Goal: Use online tool/utility: Use online tool/utility

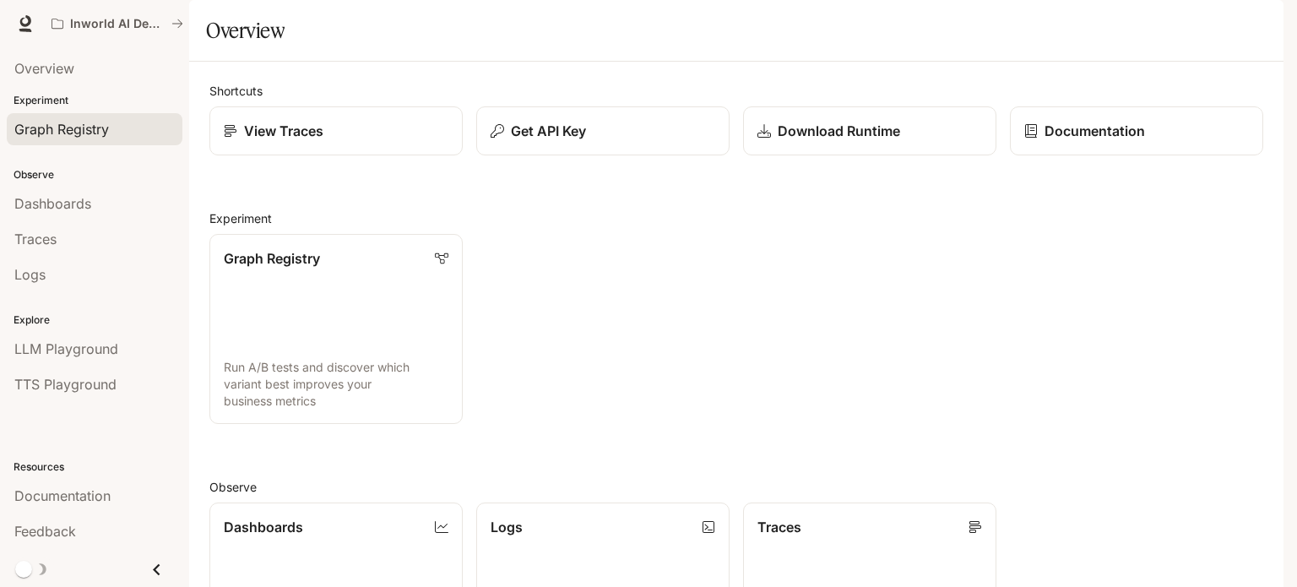
click at [26, 128] on span "Graph Registry" at bounding box center [61, 129] width 95 height 20
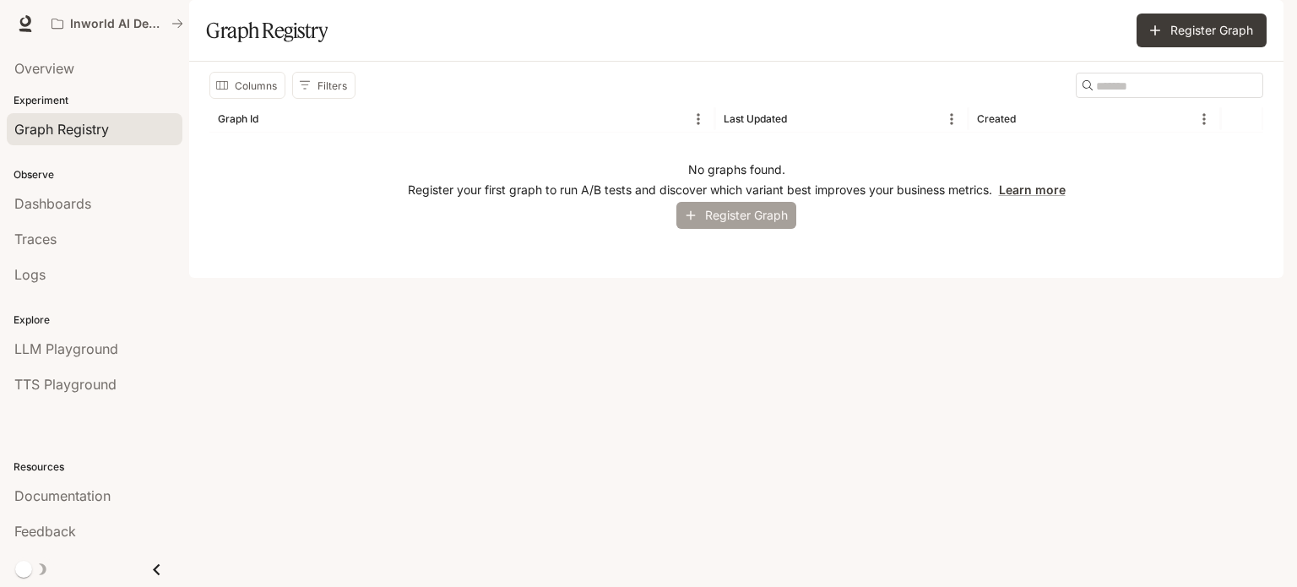
click at [753, 230] on button "Register Graph" at bounding box center [737, 216] width 120 height 28
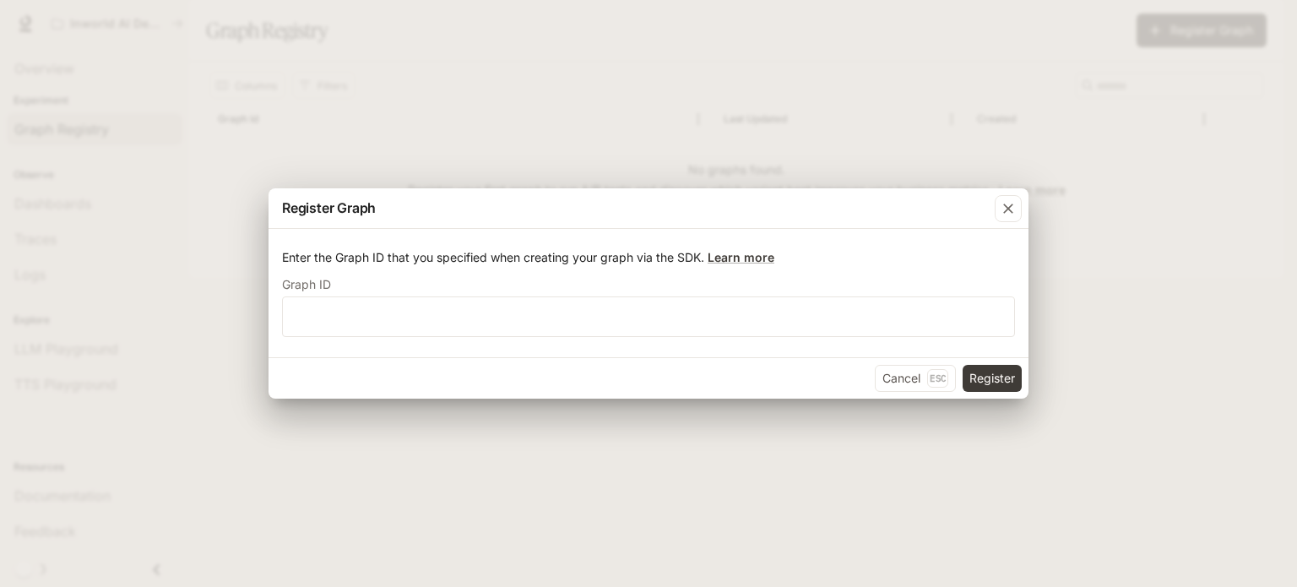
click at [569, 286] on label "Graph ID" at bounding box center [648, 288] width 733 height 17
click at [569, 318] on input "text" at bounding box center [649, 316] width 732 height 17
click at [577, 318] on input "text" at bounding box center [649, 316] width 732 height 17
type input "*****"
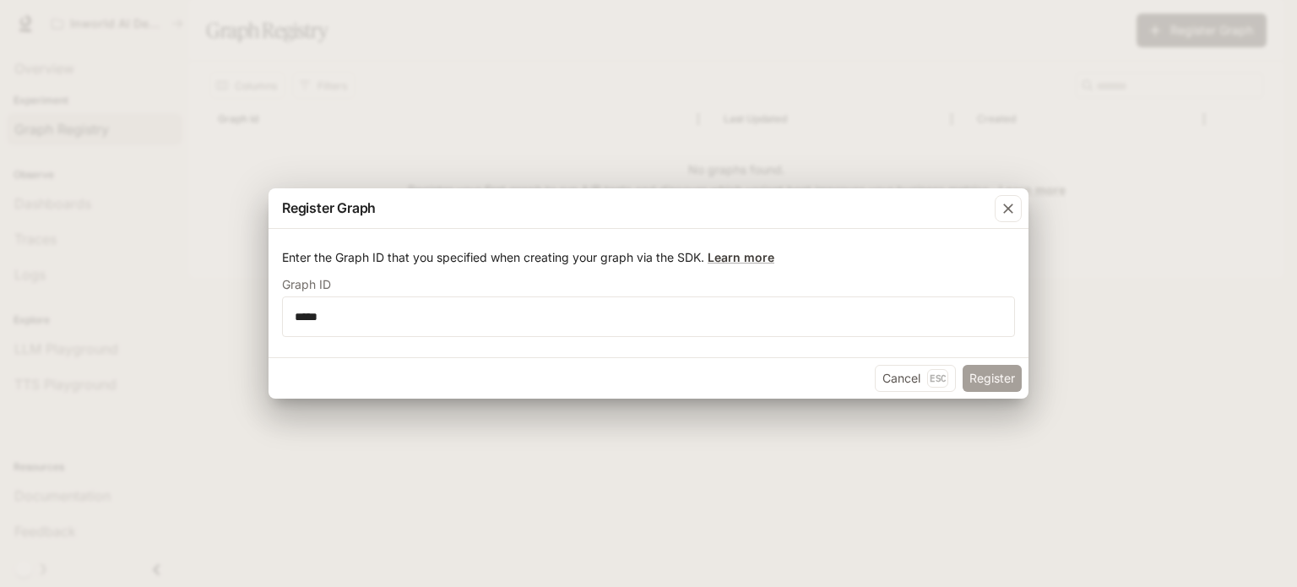
click at [993, 380] on button "Register" at bounding box center [992, 378] width 59 height 27
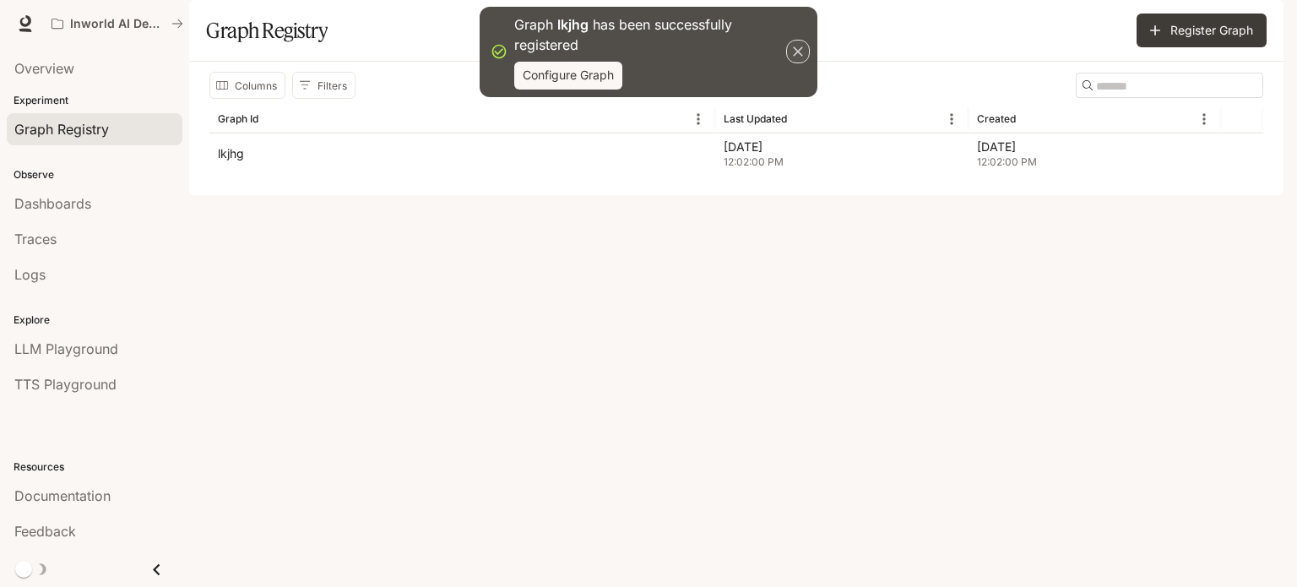
click at [797, 45] on icon "button" at bounding box center [798, 51] width 17 height 17
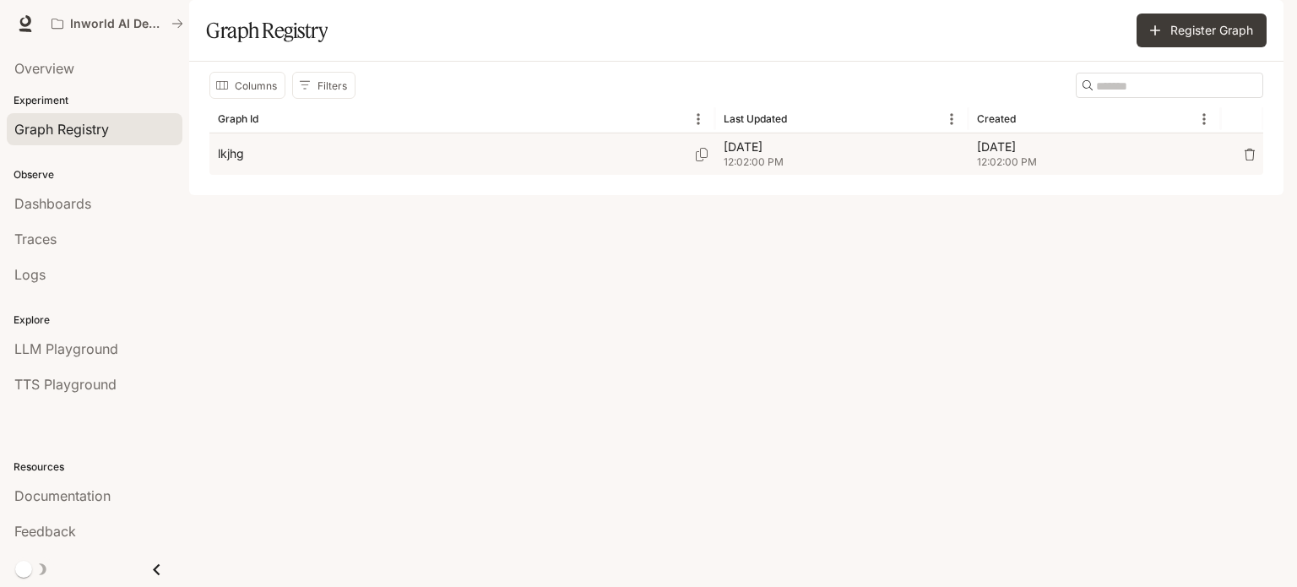
click at [840, 155] on p "[DATE]" at bounding box center [842, 147] width 237 height 17
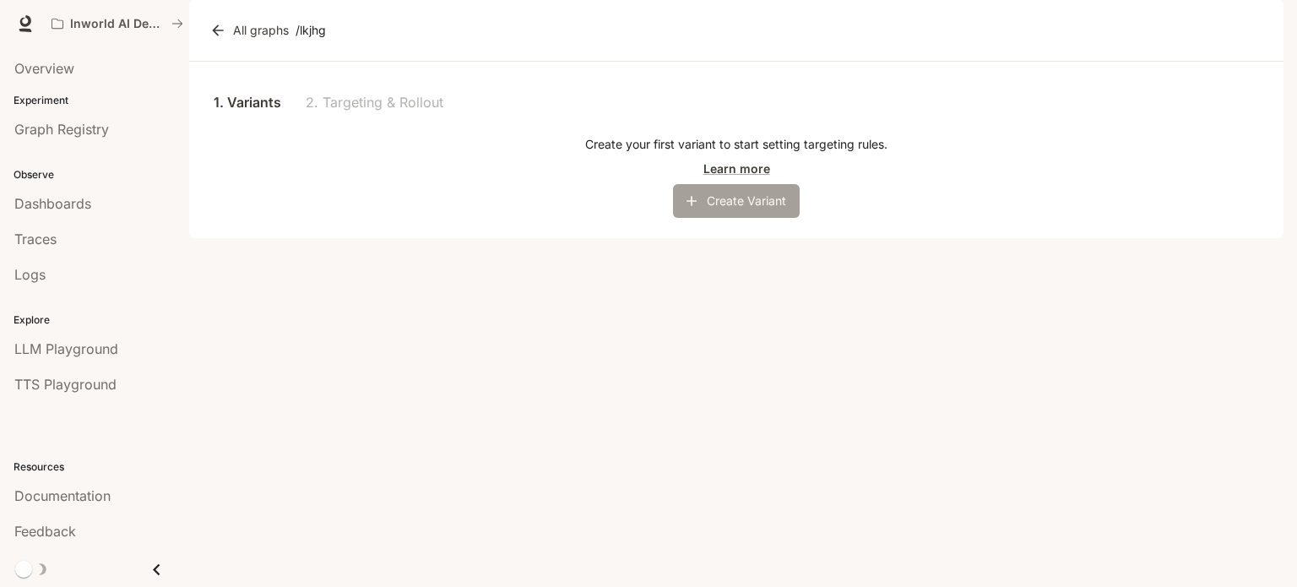
click at [726, 218] on button "Create Variant" at bounding box center [736, 201] width 127 height 34
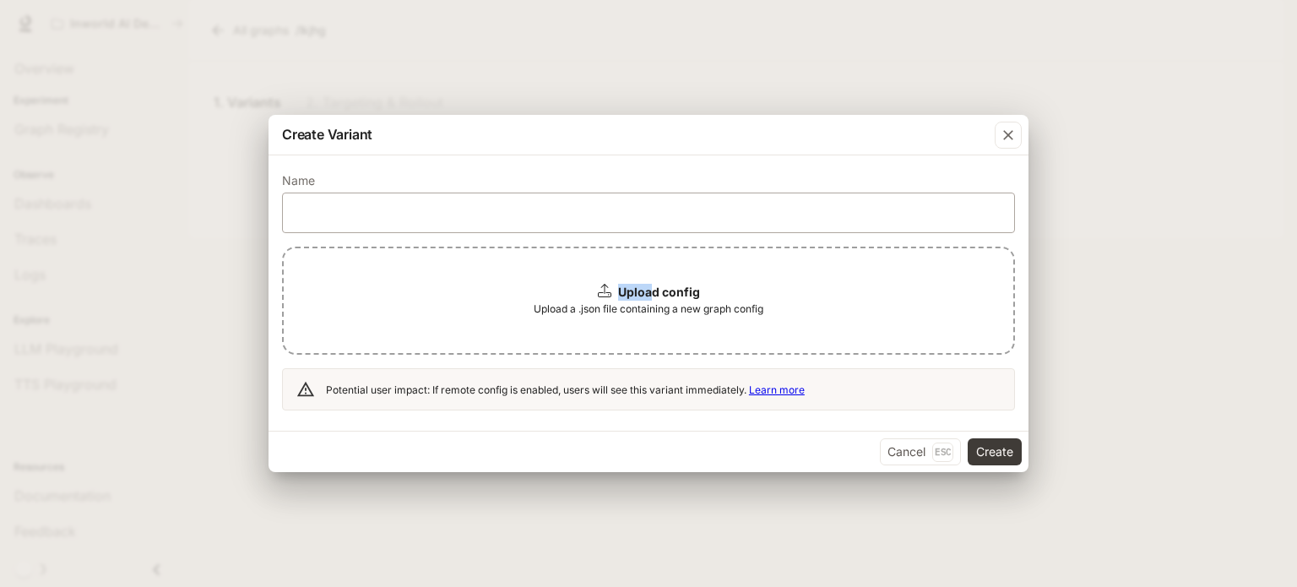
drag, startPoint x: 654, startPoint y: 286, endPoint x: 677, endPoint y: 226, distance: 65.3
click at [677, 226] on form "Name ​ Upload config Upload a .json file containing a new graph config Potentia…" at bounding box center [648, 294] width 733 height 236
click at [690, 209] on input "text" at bounding box center [649, 212] width 732 height 17
type input "******"
click at [981, 449] on button "Create" at bounding box center [995, 451] width 54 height 27
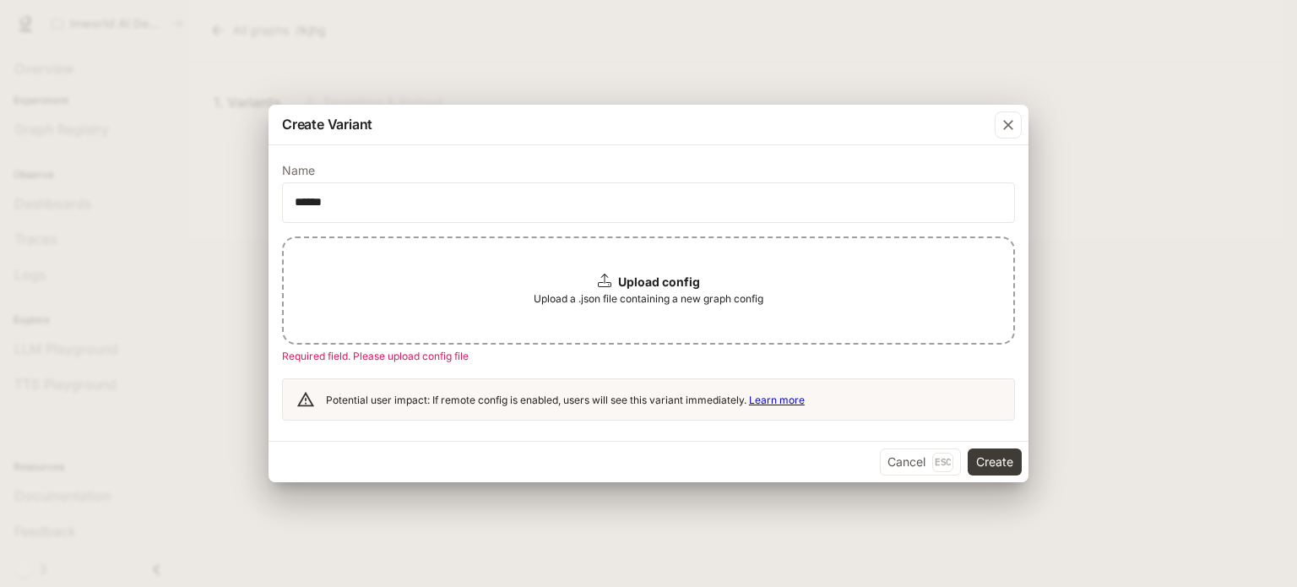
click at [854, 233] on form "Name ****** ​ Upload config Upload a .json file containing a new graph config R…" at bounding box center [648, 294] width 733 height 256
click at [1003, 122] on icon "button" at bounding box center [1008, 125] width 17 height 17
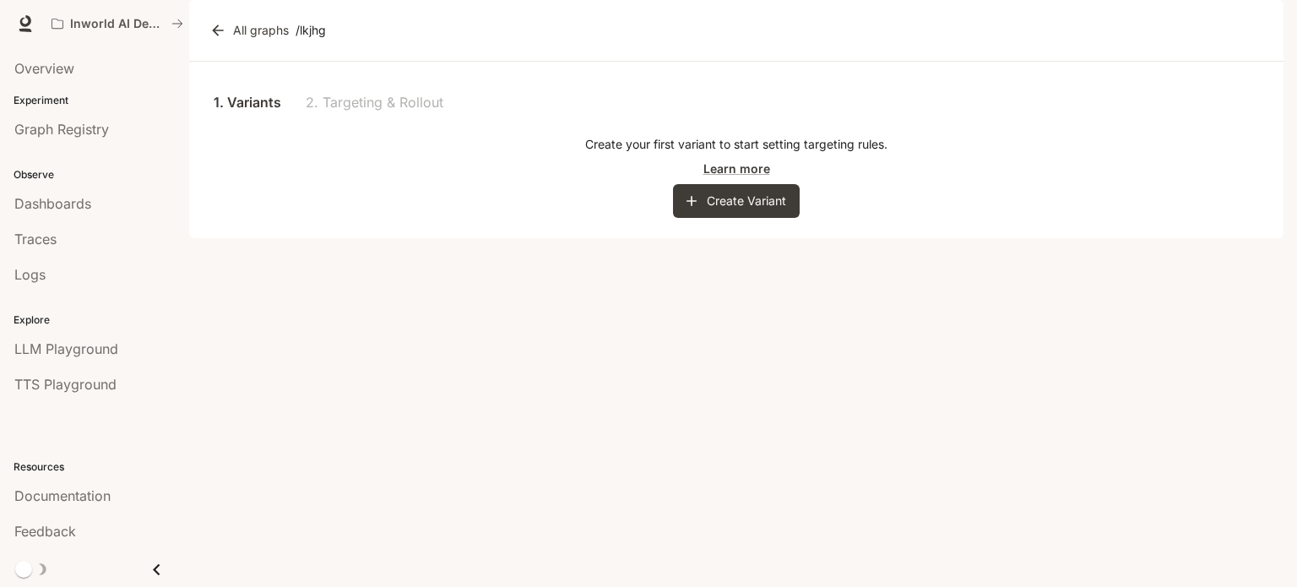
click at [325, 39] on p "/ lkjhg" at bounding box center [311, 30] width 30 height 17
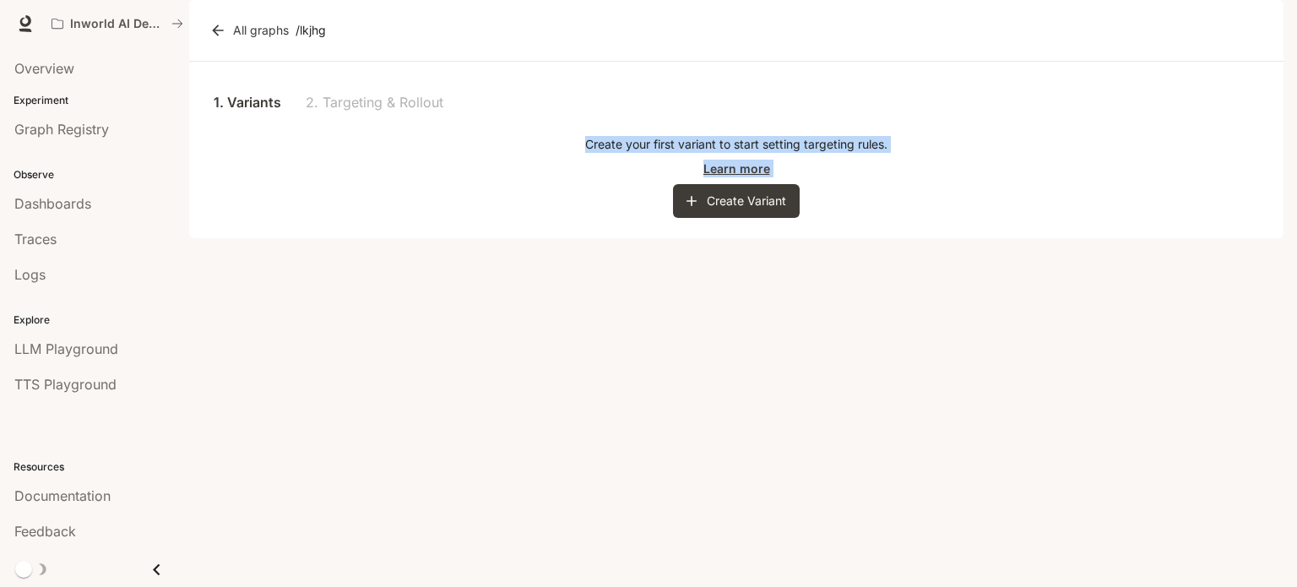
drag, startPoint x: 362, startPoint y: 84, endPoint x: 806, endPoint y: 193, distance: 457.3
click at [701, 238] on main "Portal Overview Experiment Graph Registry Observe Dashboards Traces Logs Explor…" at bounding box center [736, 119] width 1095 height 238
click at [801, 238] on div "1. Variants 2. Targeting & Rollout Create your first variant to start setting t…" at bounding box center [736, 150] width 1095 height 177
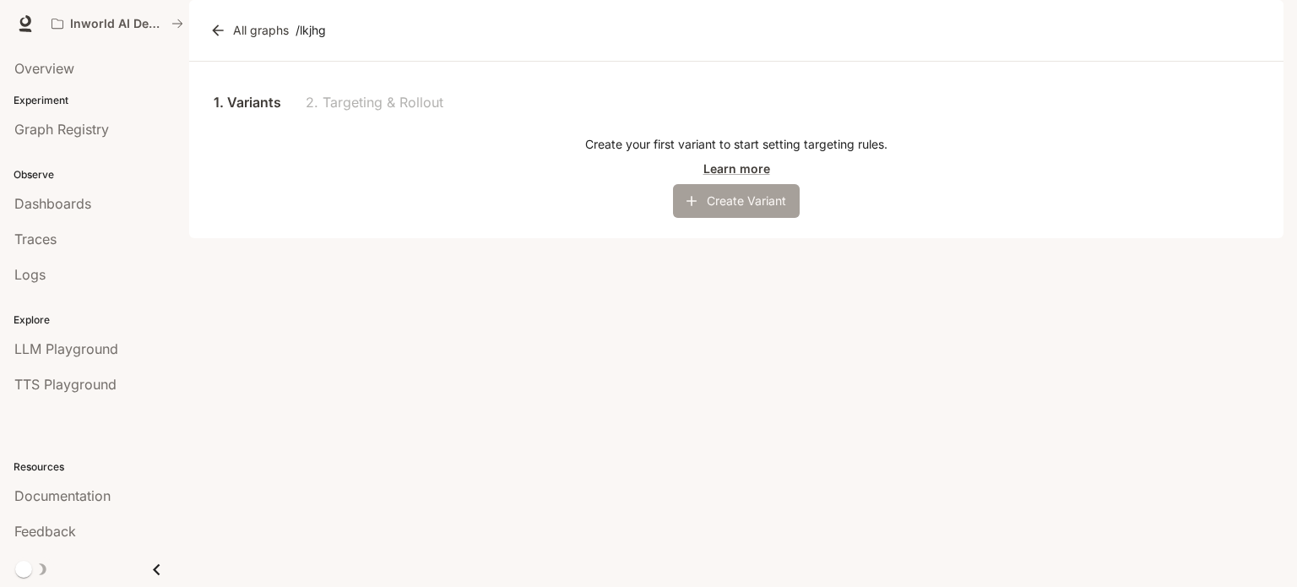
click at [717, 218] on button "Create Variant" at bounding box center [736, 201] width 127 height 34
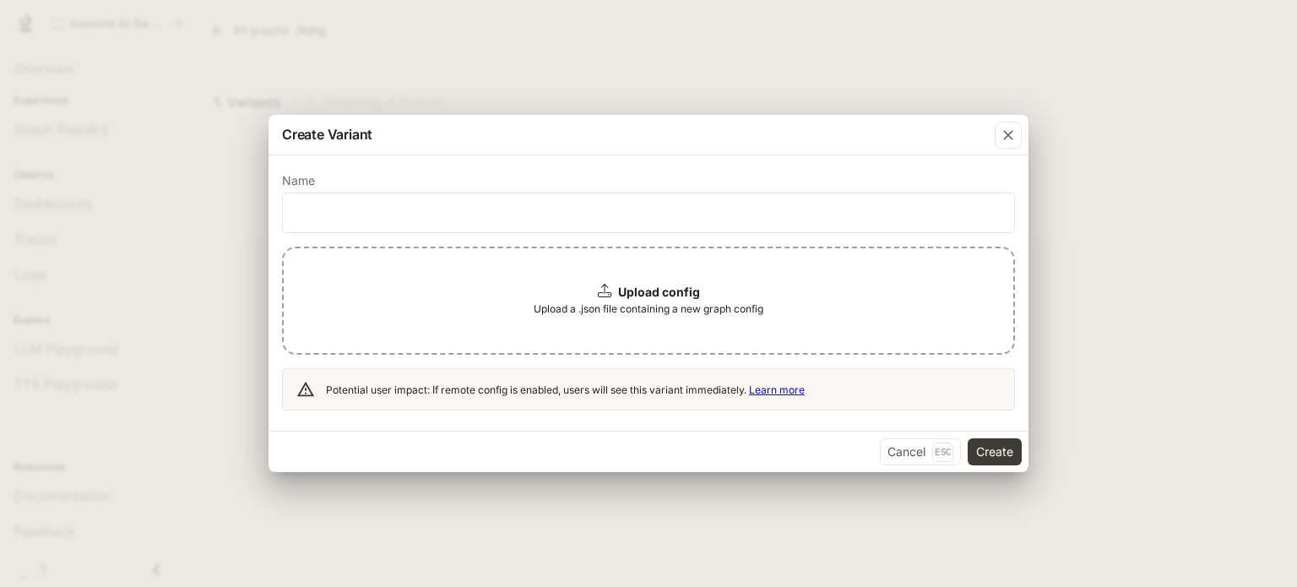
click at [524, 176] on label "Name" at bounding box center [648, 184] width 733 height 17
click at [520, 204] on input "text" at bounding box center [649, 212] width 732 height 17
type input "******"
click at [656, 300] on div "Upload config Upload a .json file containing a new graph config" at bounding box center [648, 301] width 733 height 108
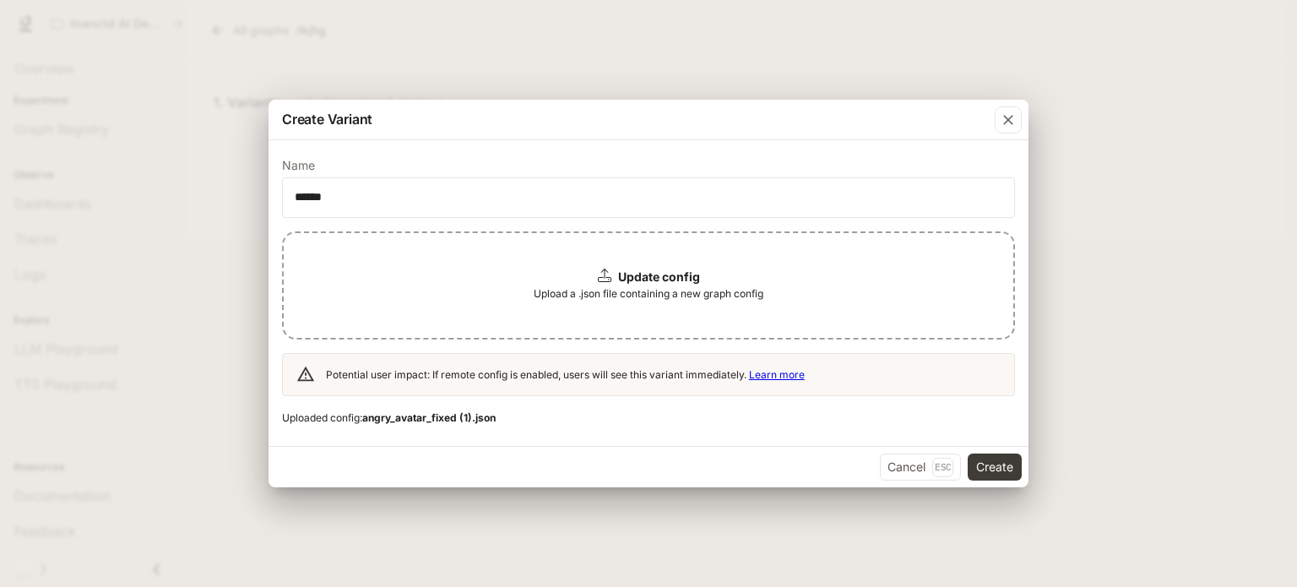
click at [818, 304] on div "Update config Upload a .json file containing a new graph config" at bounding box center [648, 285] width 733 height 108
click at [1007, 473] on button "Create" at bounding box center [995, 467] width 54 height 27
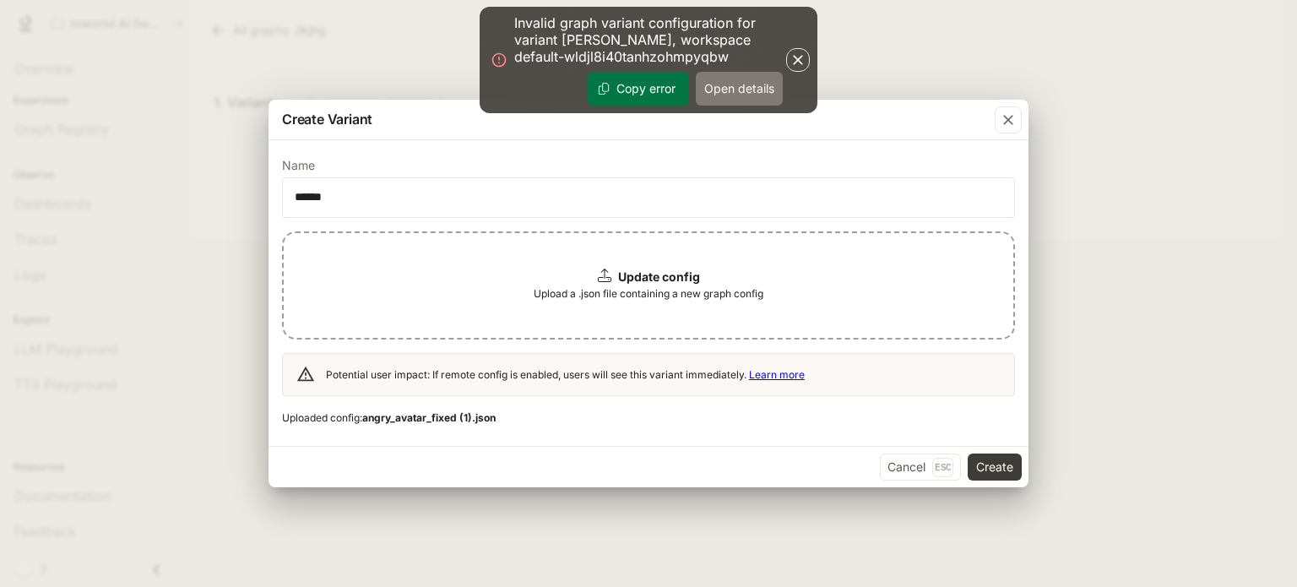
click at [711, 80] on div "Create Variant Name ****** ​ Update config Upload a .json file containing a new…" at bounding box center [648, 293] width 1297 height 587
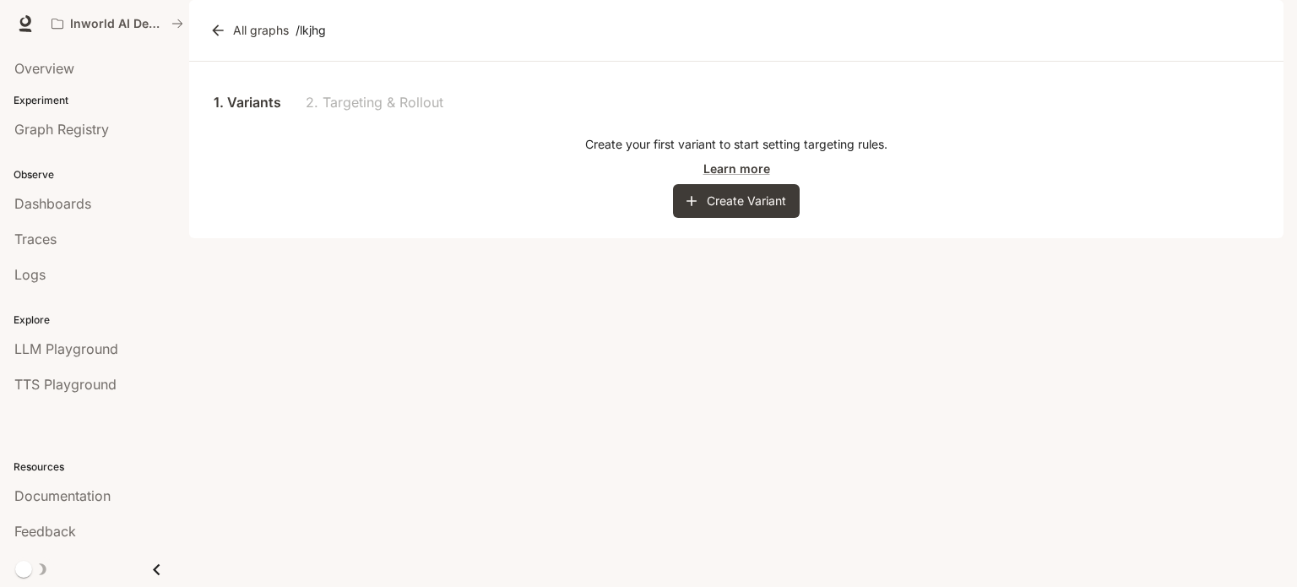
click at [360, 122] on div "1. Variants 2. Targeting & Rollout" at bounding box center [736, 102] width 1054 height 41
click at [733, 218] on button "Create Variant" at bounding box center [736, 201] width 127 height 34
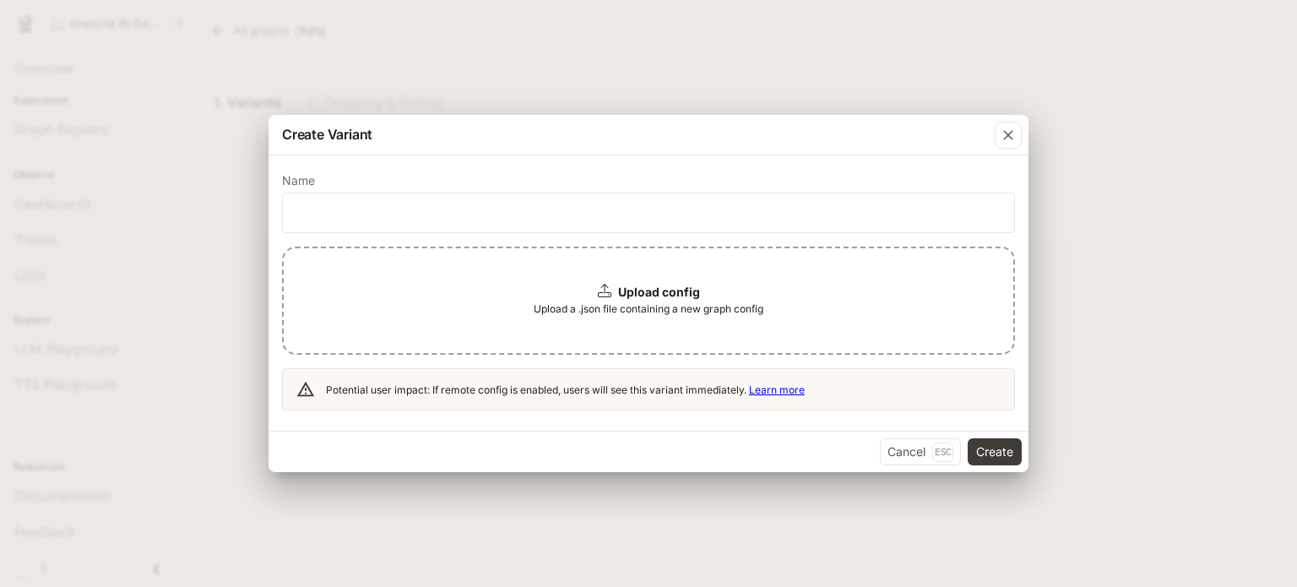
click at [628, 304] on span "Upload a .json file containing a new graph config" at bounding box center [649, 309] width 230 height 17
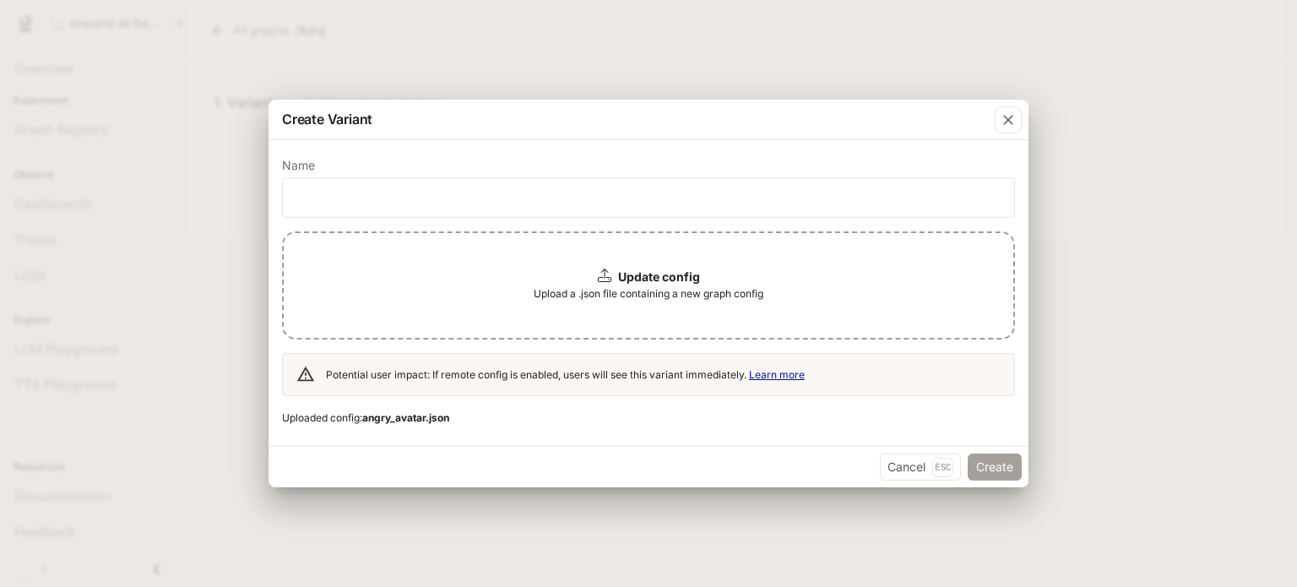
click at [987, 467] on button "Create" at bounding box center [995, 467] width 54 height 27
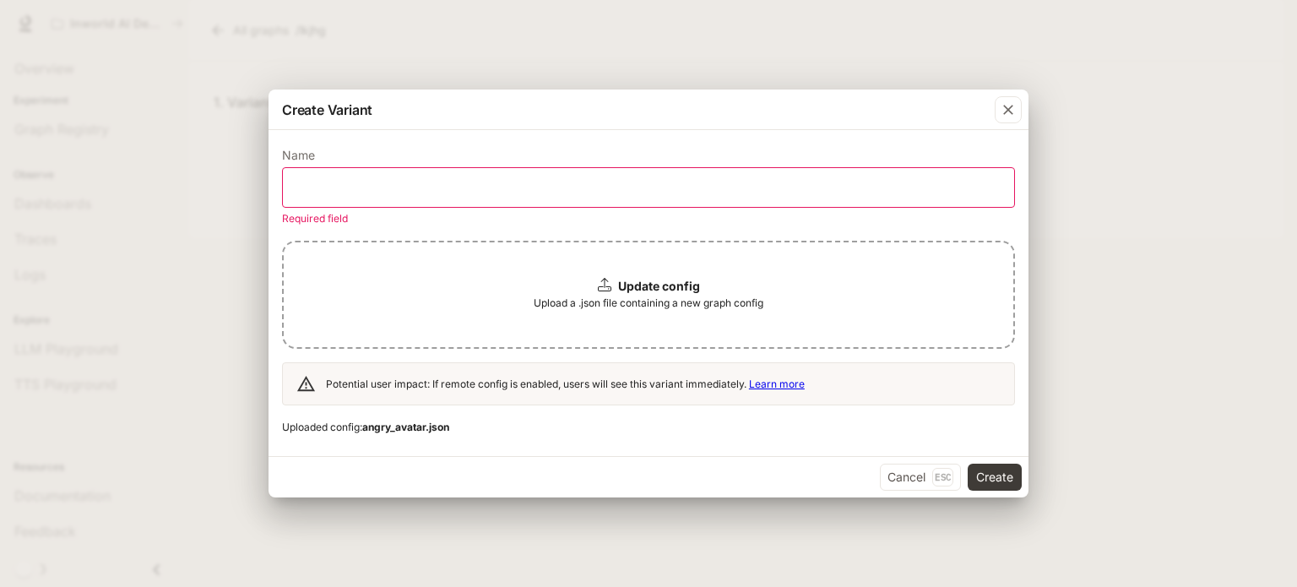
click at [357, 170] on div "​" at bounding box center [648, 187] width 733 height 41
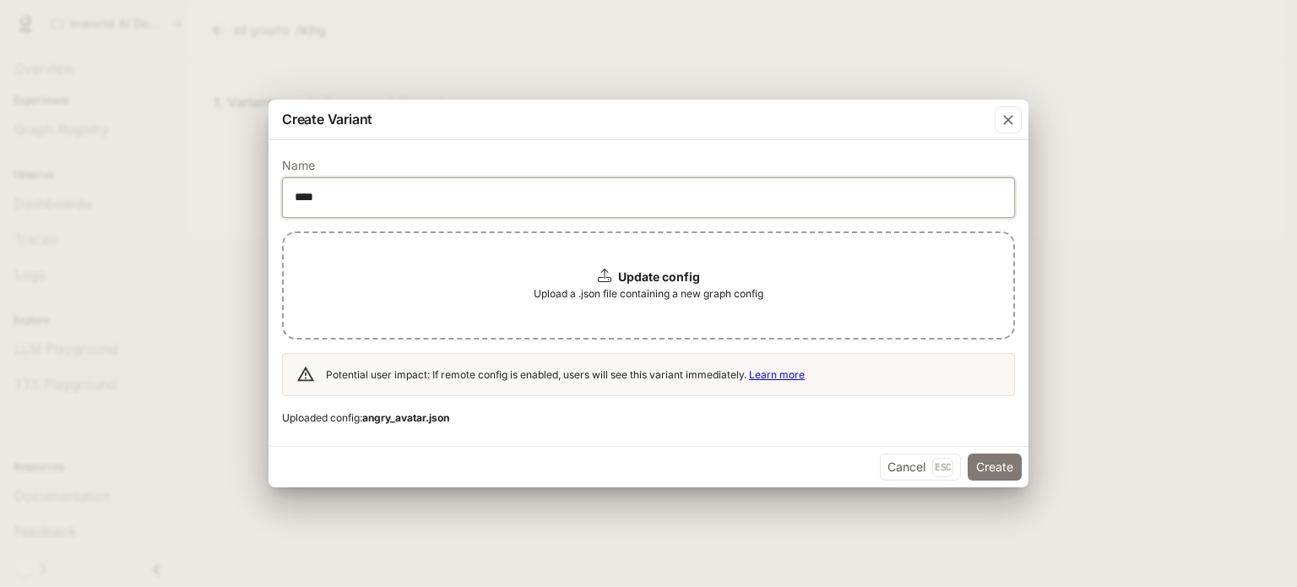
type input "****"
click at [1017, 458] on button "Create" at bounding box center [995, 467] width 54 height 27
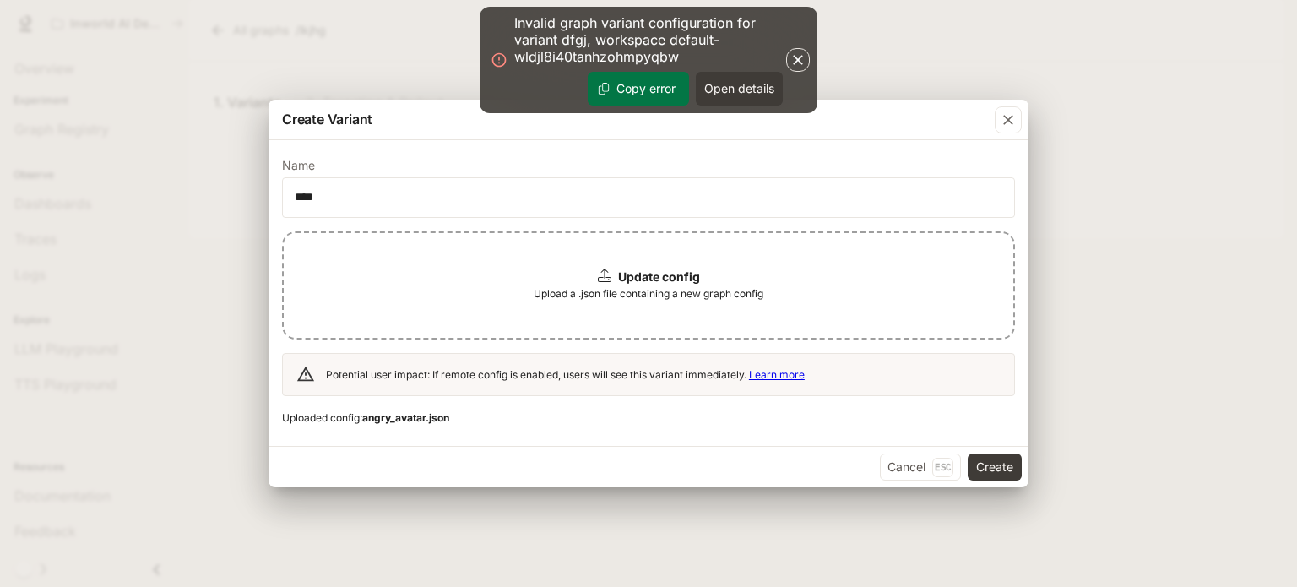
click at [801, 60] on icon "button" at bounding box center [798, 60] width 17 height 17
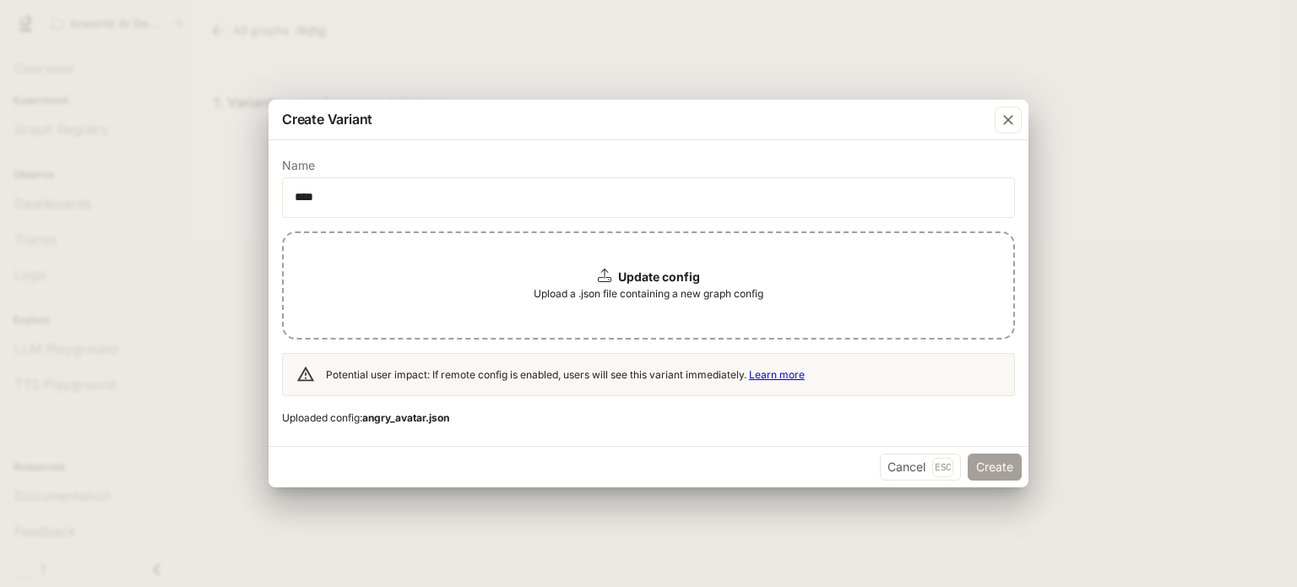
click at [986, 467] on button "Create" at bounding box center [995, 467] width 54 height 27
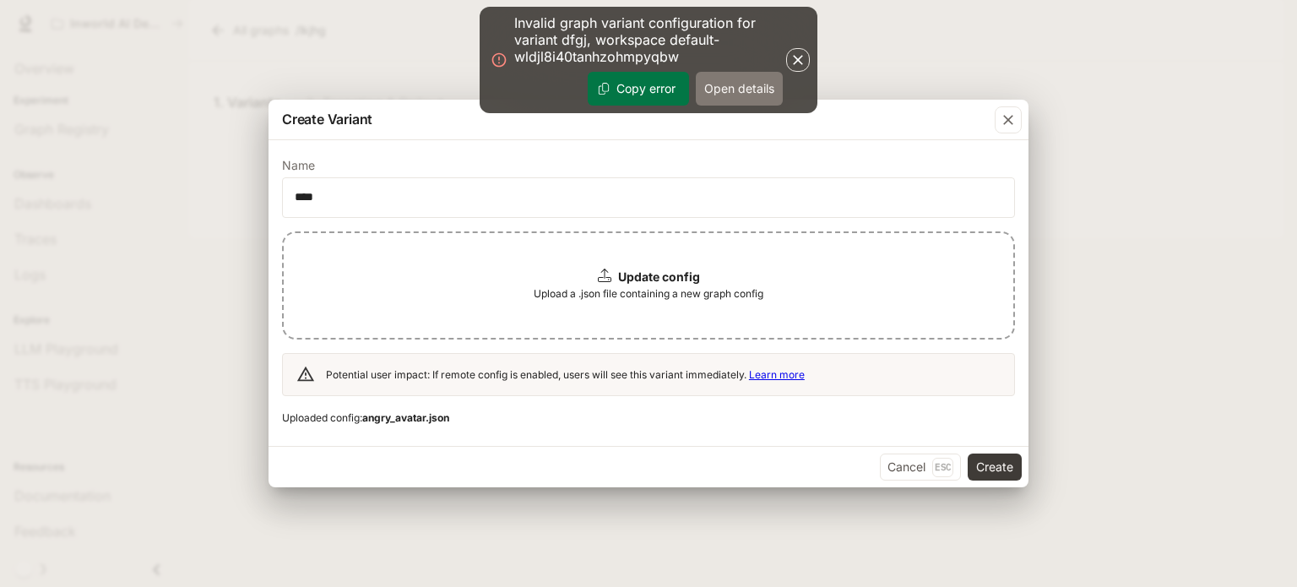
click at [734, 85] on button "Open details" at bounding box center [739, 89] width 87 height 34
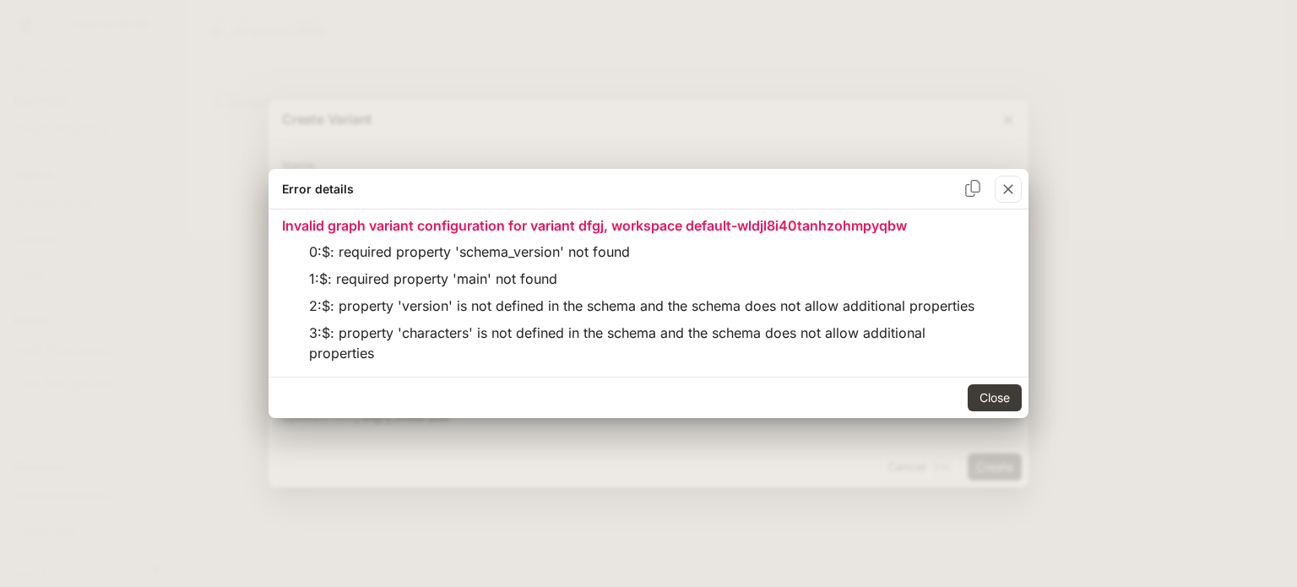
drag, startPoint x: 1007, startPoint y: 193, endPoint x: 956, endPoint y: 291, distance: 109.6
click at [957, 293] on div "Error details Invalid graph variant configuration for variant dfgj, workspace d…" at bounding box center [649, 293] width 760 height 249
click at [958, 193] on button "Copy error" at bounding box center [973, 188] width 30 height 30
click at [1010, 182] on icon "button" at bounding box center [1008, 189] width 17 height 17
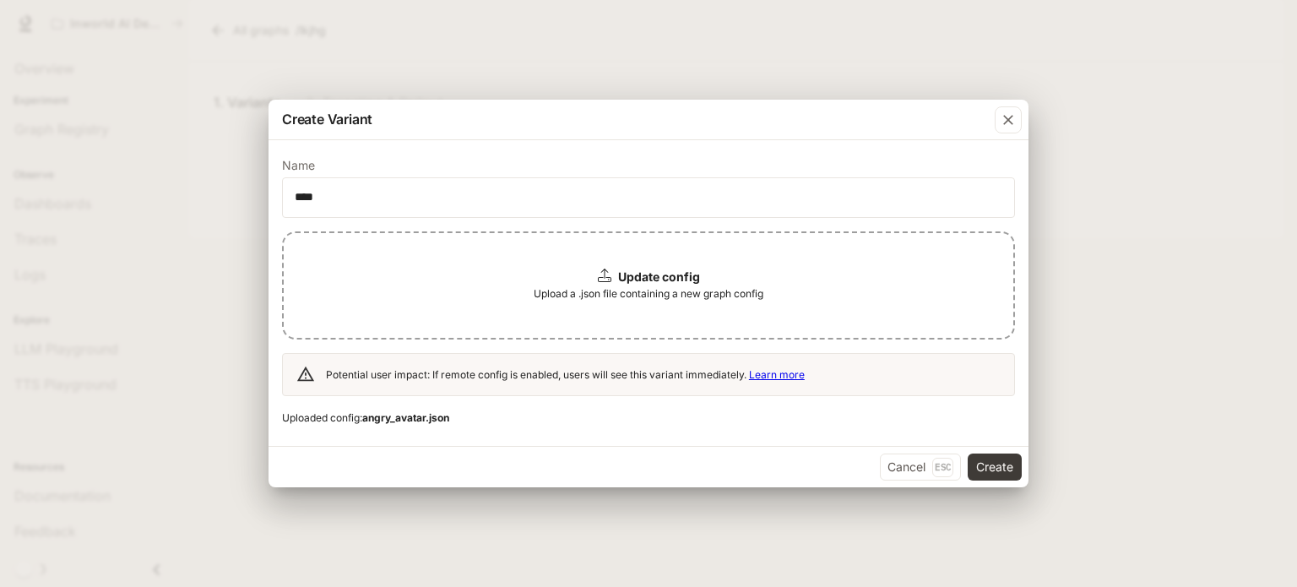
click at [655, 286] on span "Upload a .json file containing a new graph config" at bounding box center [649, 294] width 230 height 17
click at [1000, 478] on button "Create" at bounding box center [995, 467] width 54 height 27
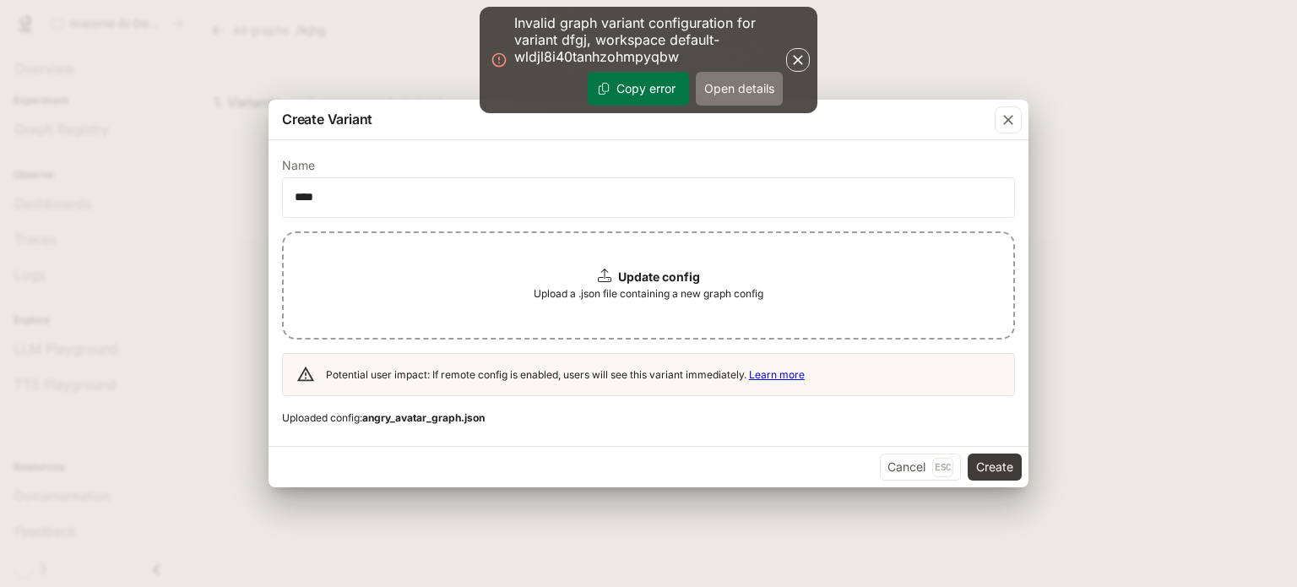
click at [700, 80] on button "Open details" at bounding box center [739, 89] width 87 height 34
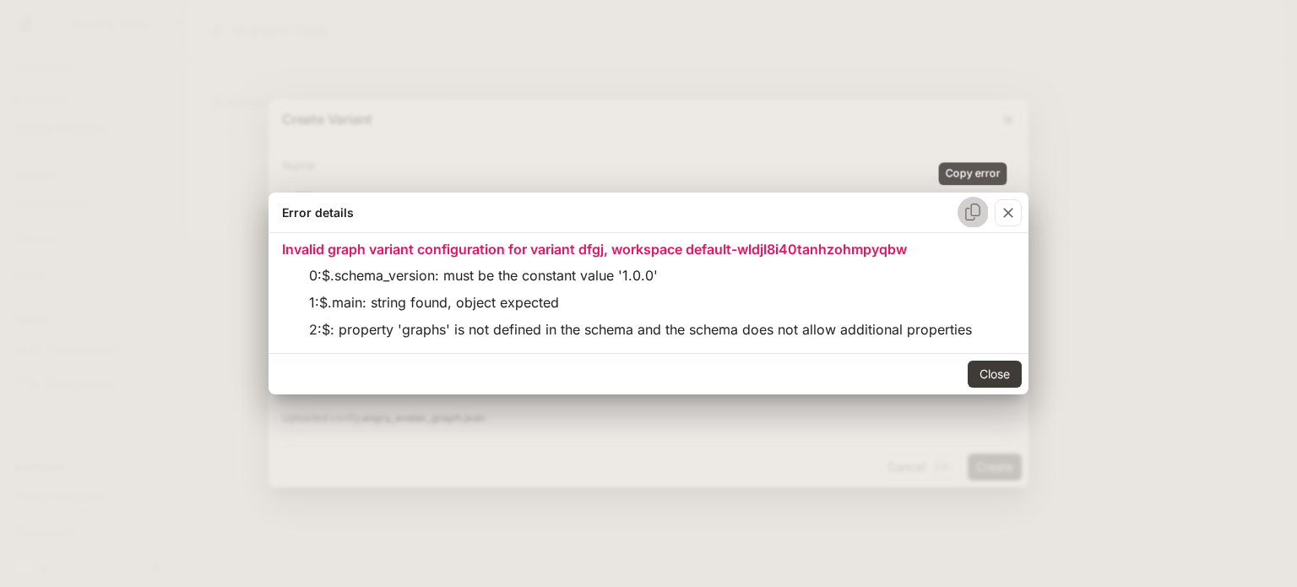
click at [969, 206] on icon "Copy error" at bounding box center [973, 212] width 17 height 17
click at [1002, 211] on icon "button" at bounding box center [1008, 212] width 17 height 17
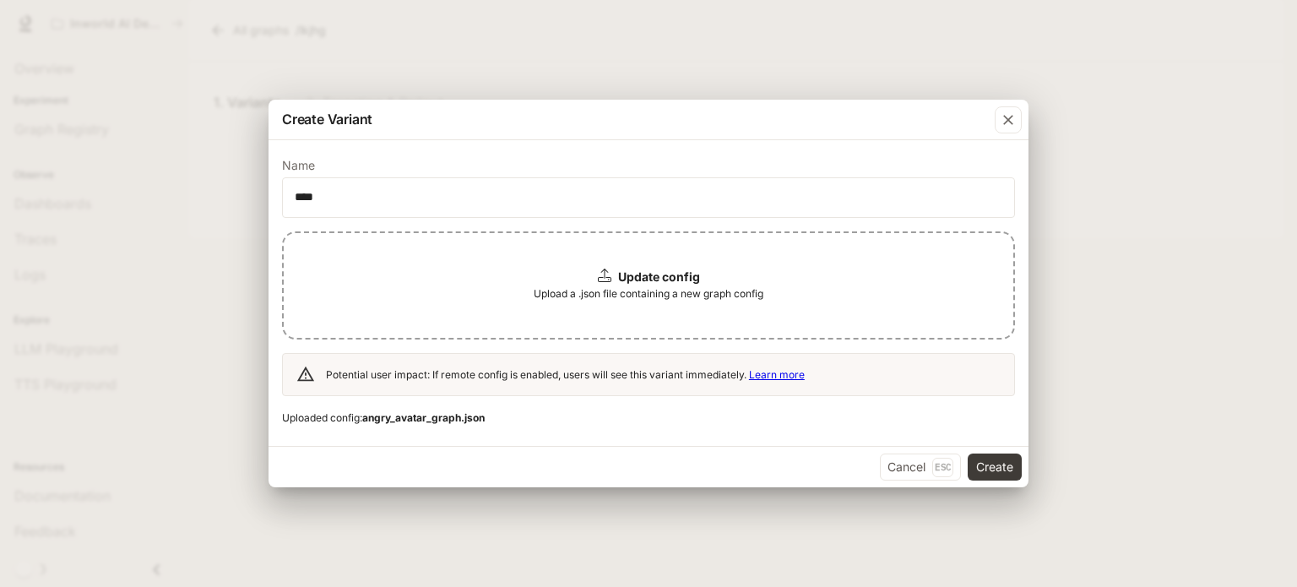
click at [655, 281] on b "Update config" at bounding box center [659, 276] width 82 height 14
click at [975, 469] on button "Create" at bounding box center [995, 467] width 54 height 27
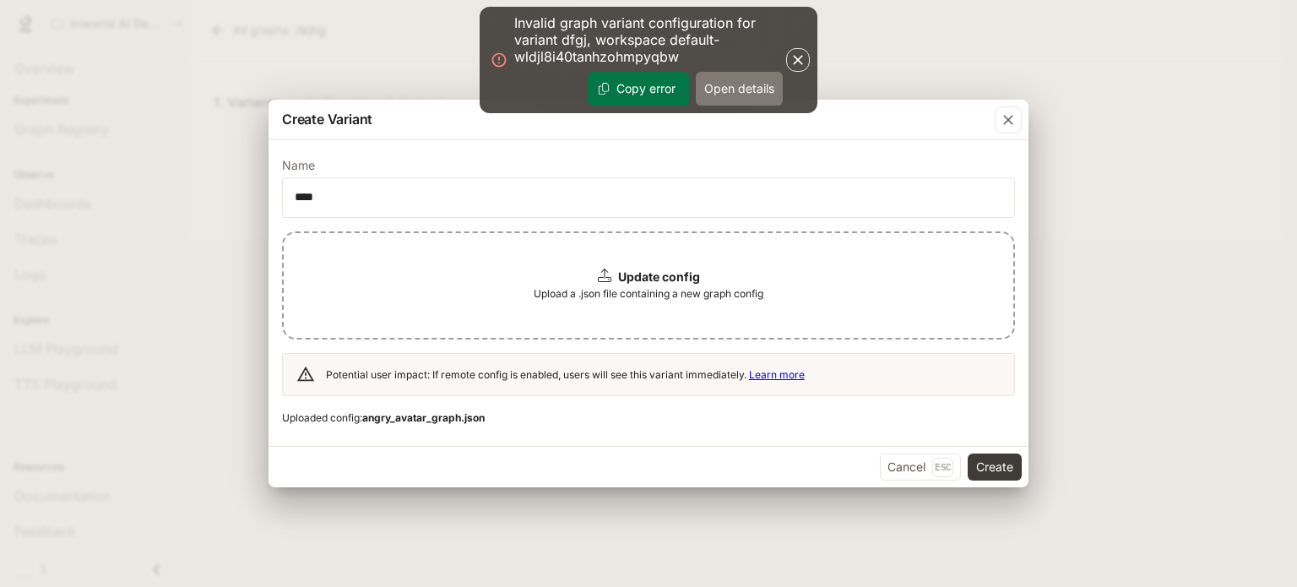
click at [715, 91] on button "Open details" at bounding box center [739, 89] width 87 height 34
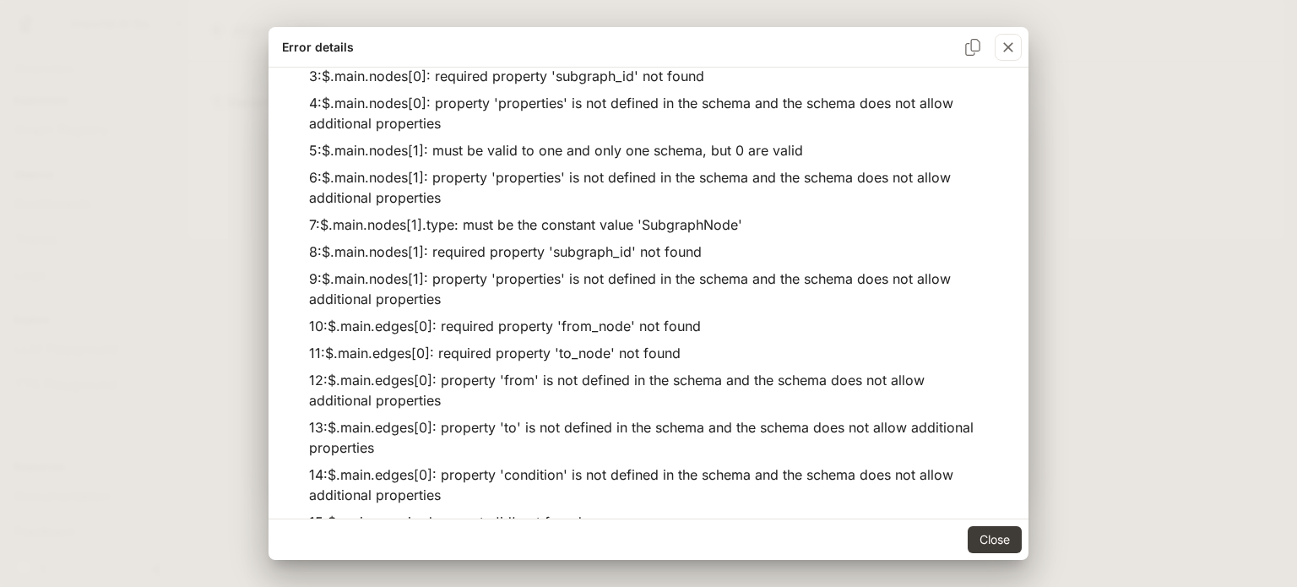
scroll to position [162, 0]
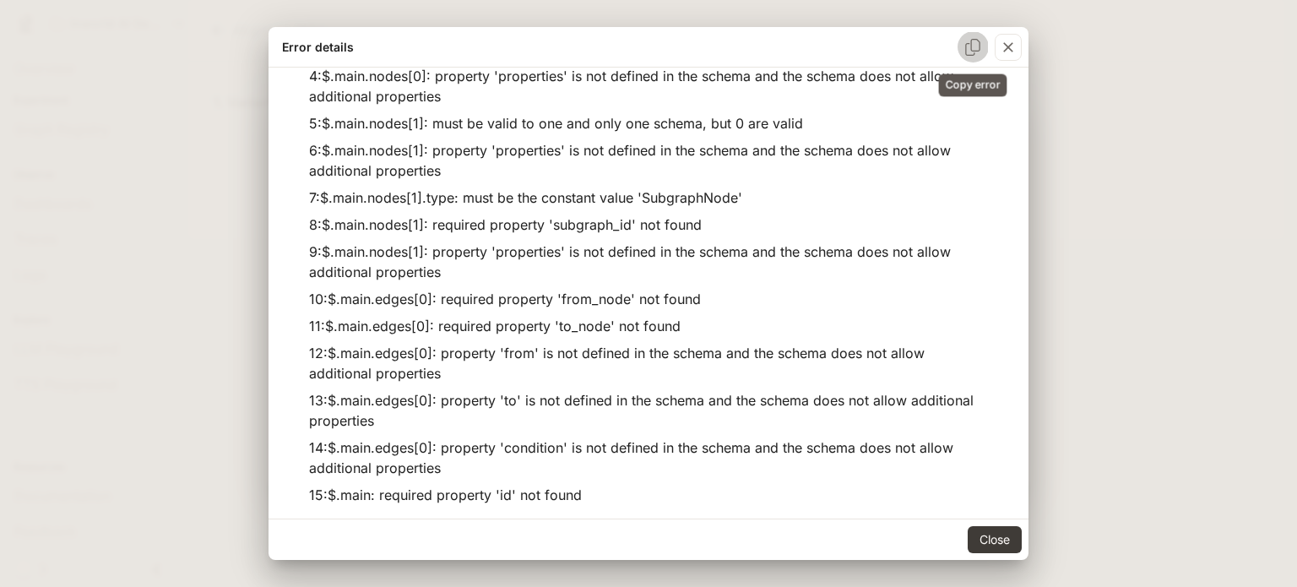
click at [980, 46] on icon "Copy error" at bounding box center [972, 47] width 15 height 17
click at [1000, 43] on icon "button" at bounding box center [1008, 47] width 17 height 17
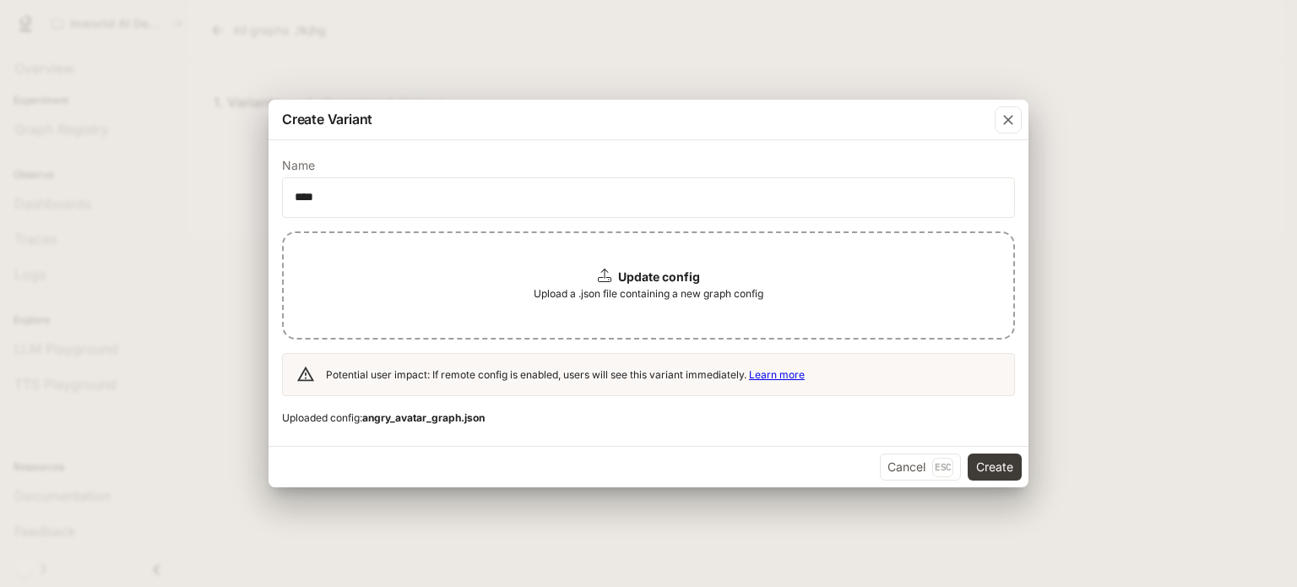
click at [660, 286] on span "Upload a .json file containing a new graph config" at bounding box center [649, 294] width 230 height 17
click at [991, 464] on button "Create" at bounding box center [995, 467] width 54 height 27
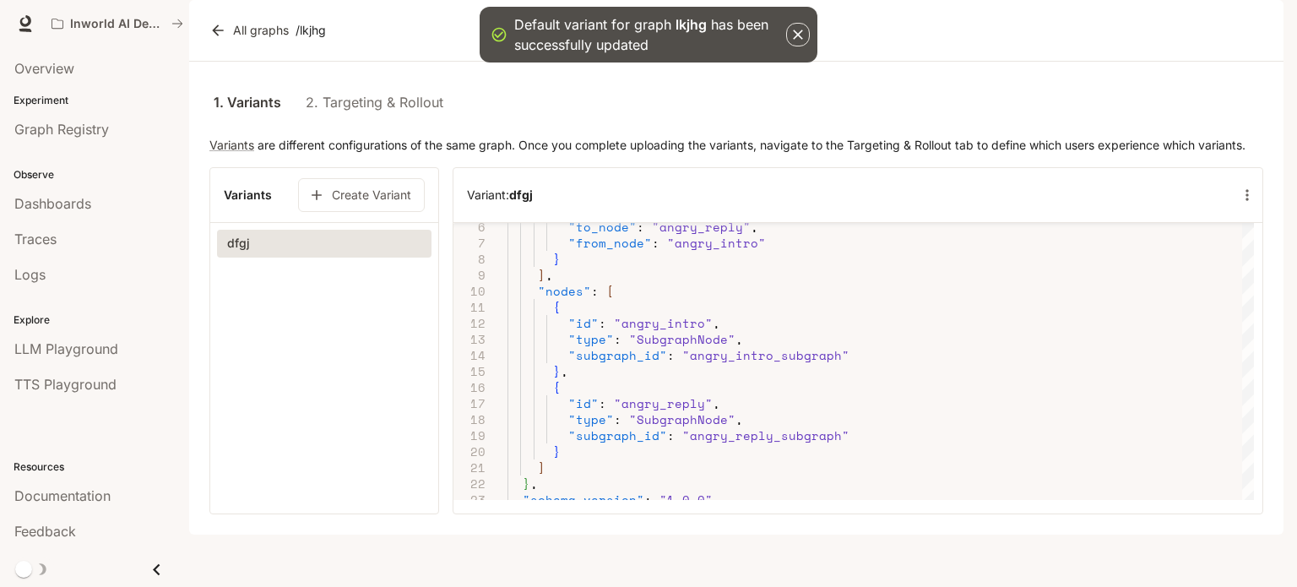
scroll to position [0, 0]
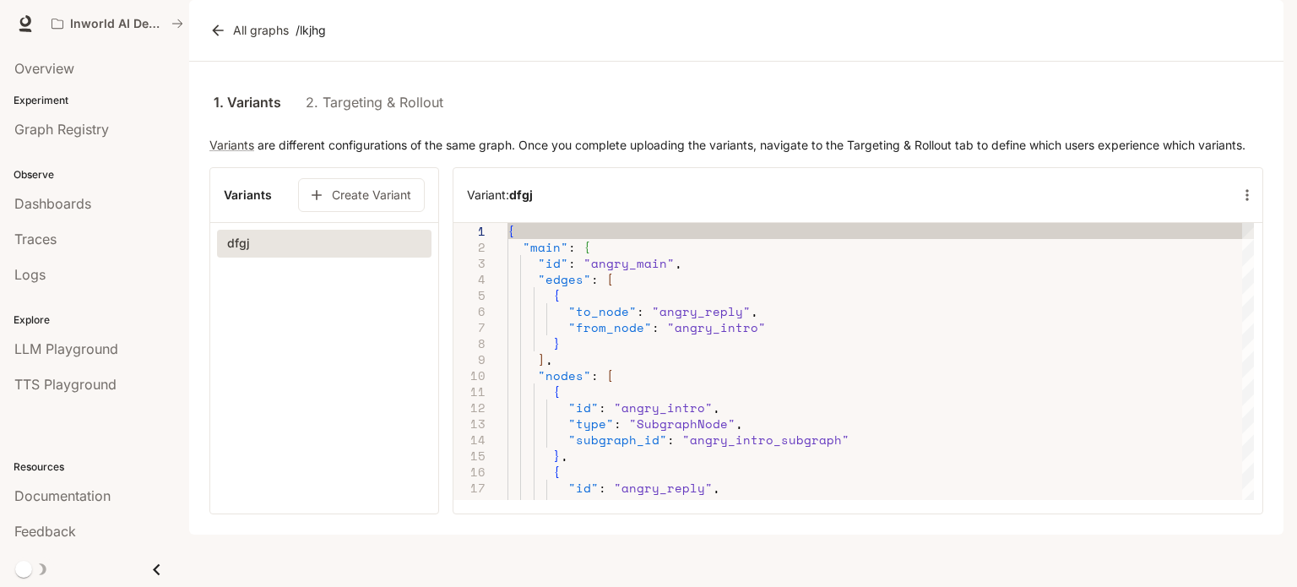
click at [405, 122] on link "2. Targeting & Rollout" at bounding box center [375, 102] width 138 height 41
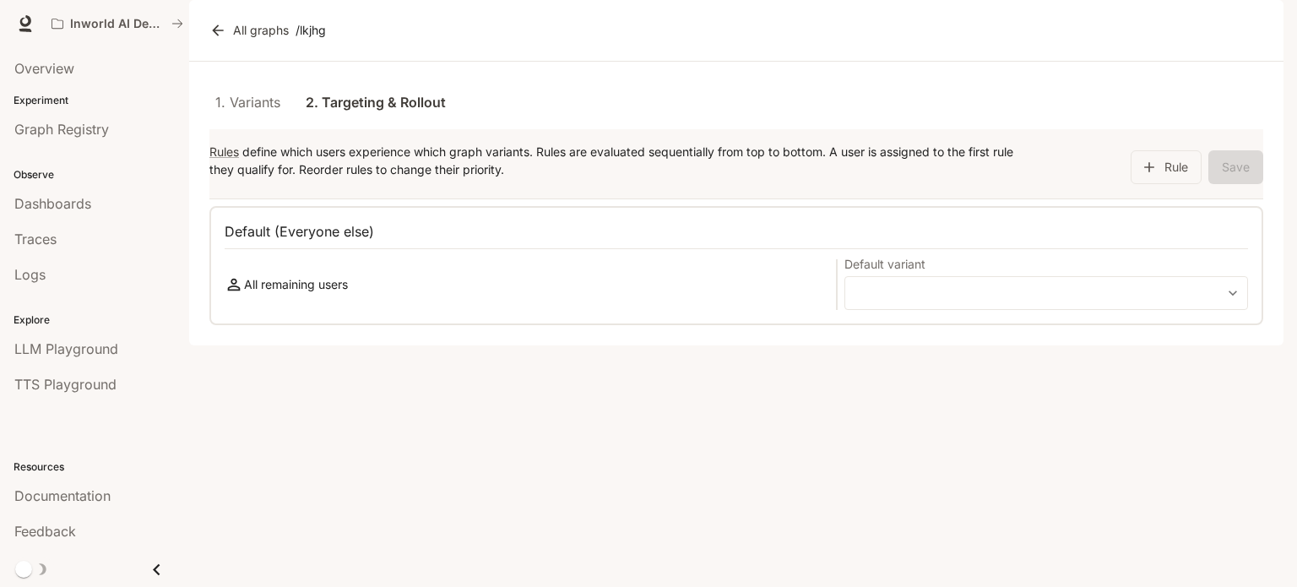
type input "**********"
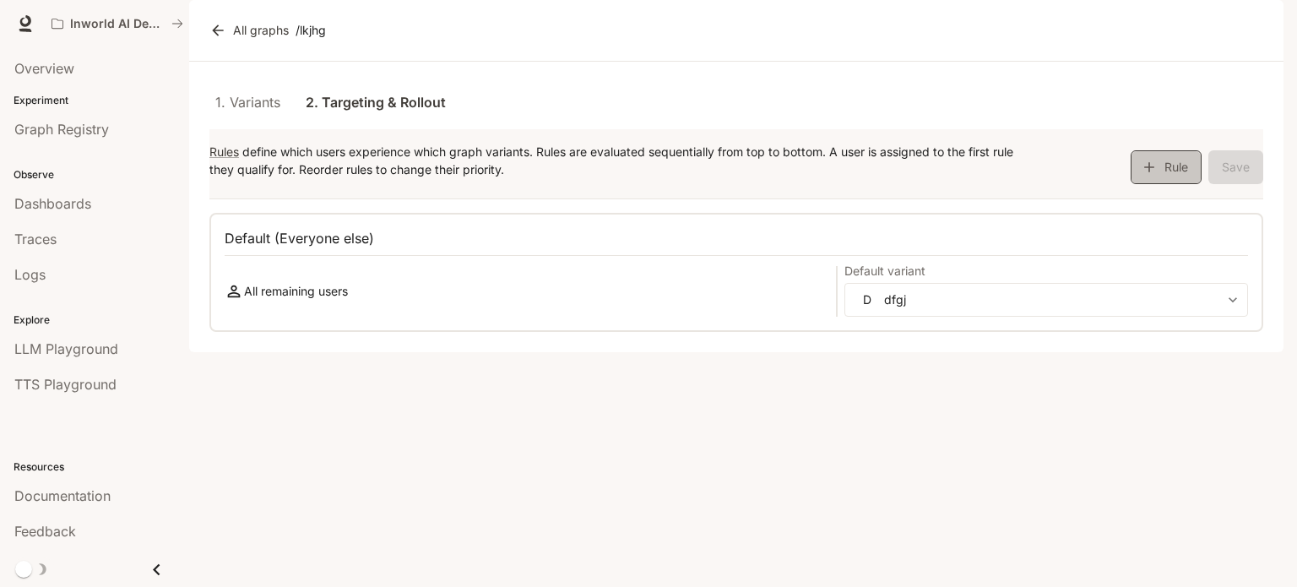
click at [1194, 184] on button "Rule" at bounding box center [1166, 167] width 71 height 34
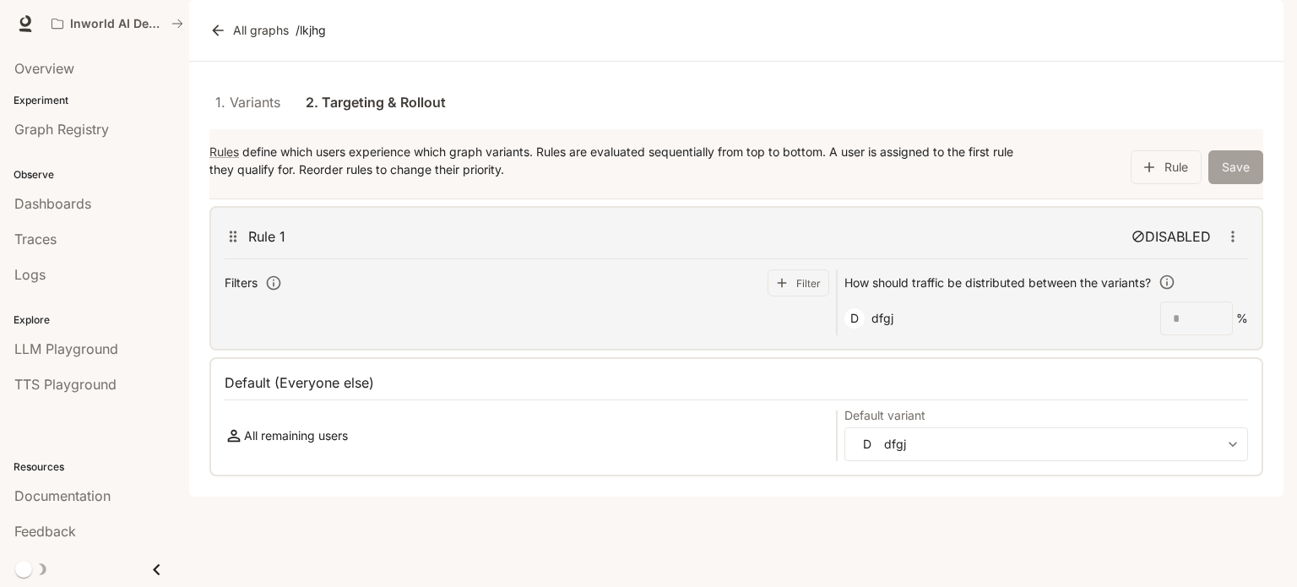
click at [1231, 184] on button "Save" at bounding box center [1236, 167] width 55 height 34
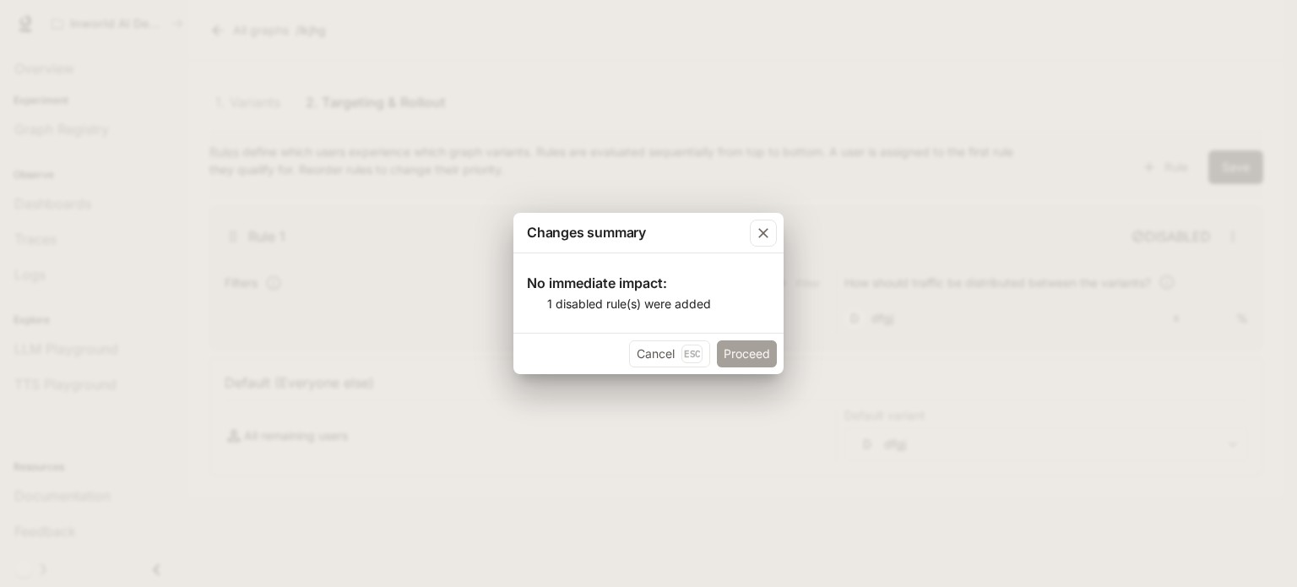
click at [741, 350] on button "Proceed" at bounding box center [747, 353] width 60 height 27
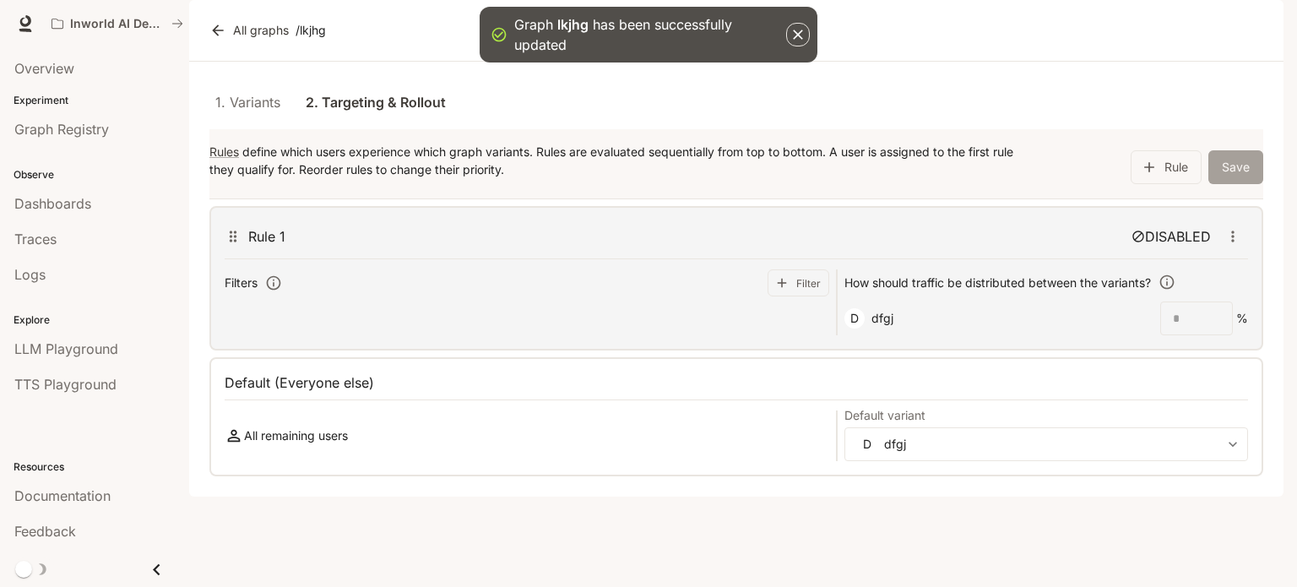
click at [1251, 184] on button "Save" at bounding box center [1236, 167] width 55 height 34
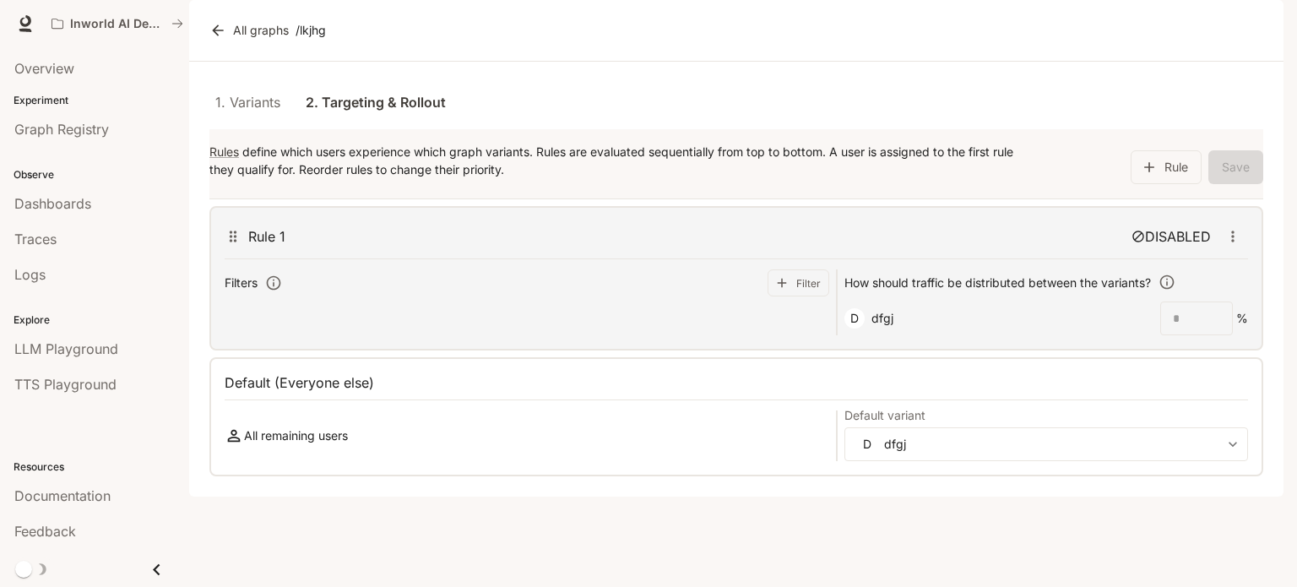
click at [1155, 247] on p "DISABLED" at bounding box center [1178, 236] width 66 height 20
click at [1234, 242] on icon "button" at bounding box center [1233, 236] width 3 height 11
click at [1244, 354] on span "Enable" at bounding box center [1251, 354] width 45 height 18
click at [270, 122] on link "1. Variants" at bounding box center [247, 102] width 76 height 41
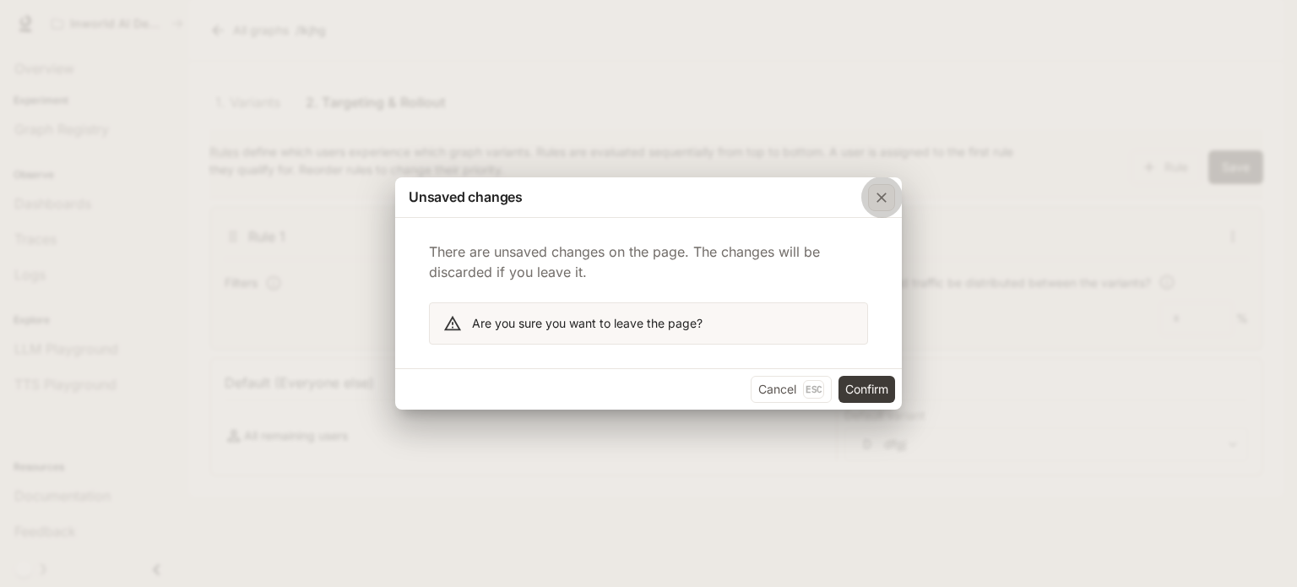
click at [884, 195] on icon "button" at bounding box center [882, 198] width 10 height 10
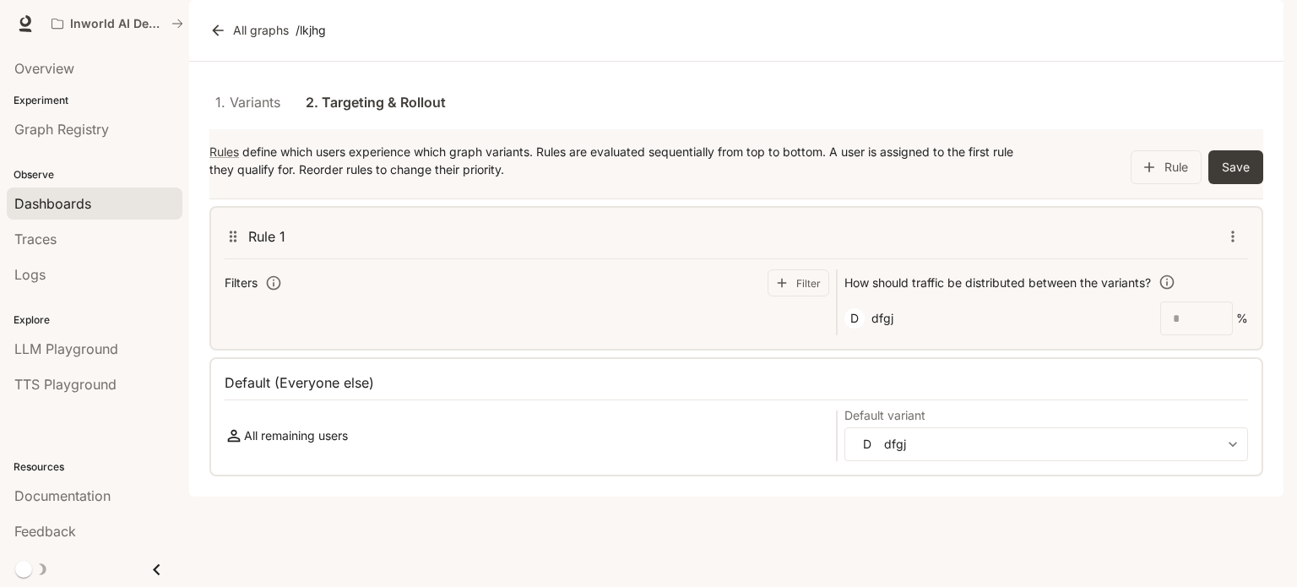
click at [84, 205] on span "Dashboards" at bounding box center [52, 203] width 77 height 20
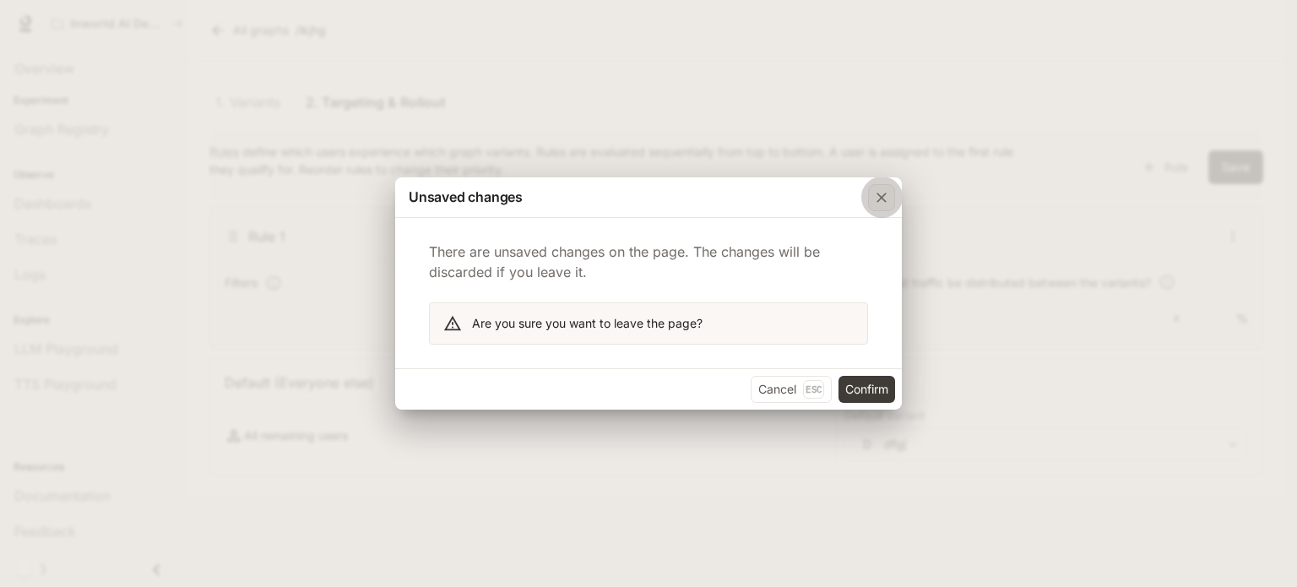
click at [877, 189] on icon "button" at bounding box center [881, 197] width 17 height 17
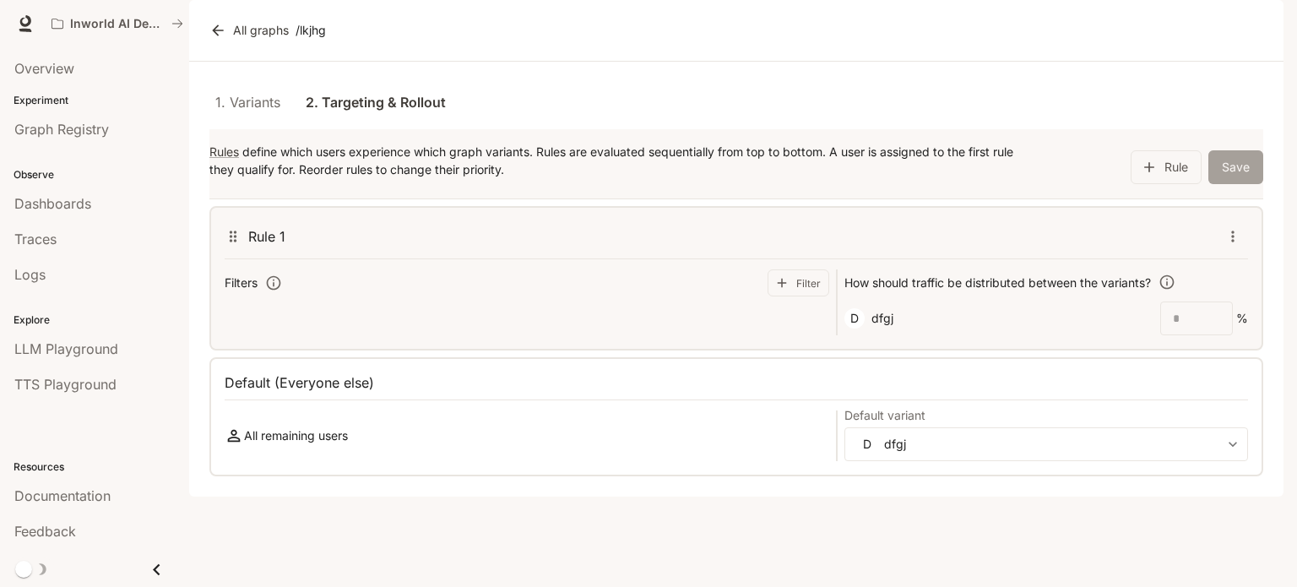
click at [1220, 184] on button "Save" at bounding box center [1236, 167] width 55 height 34
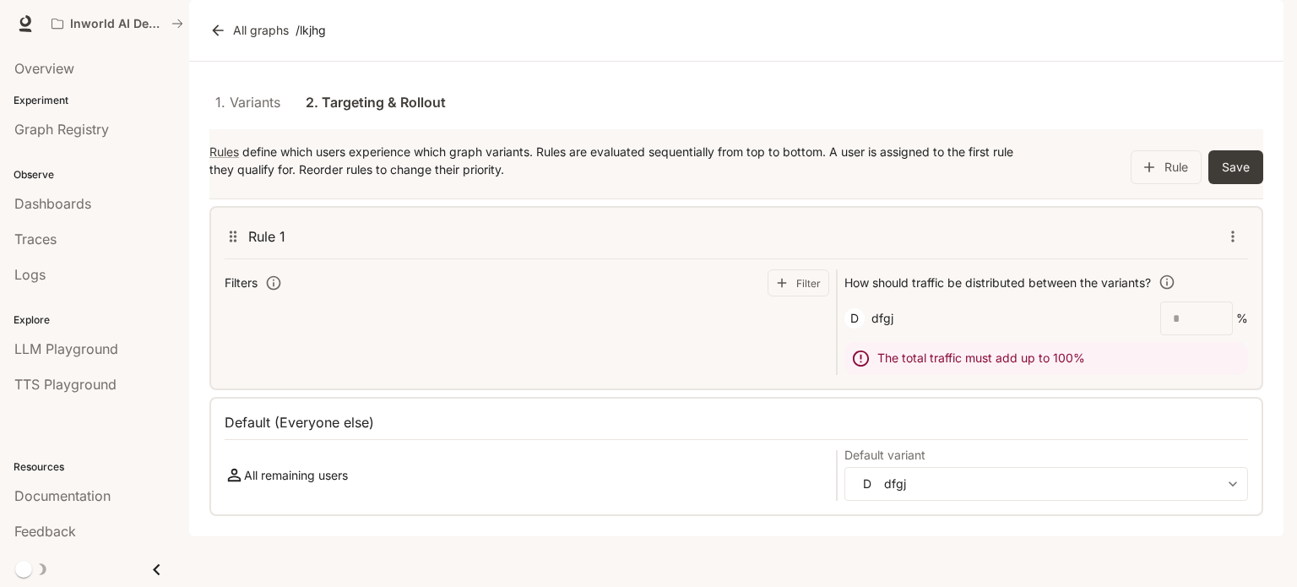
scroll to position [7, 0]
click at [269, 122] on link "1. Variants" at bounding box center [247, 102] width 76 height 41
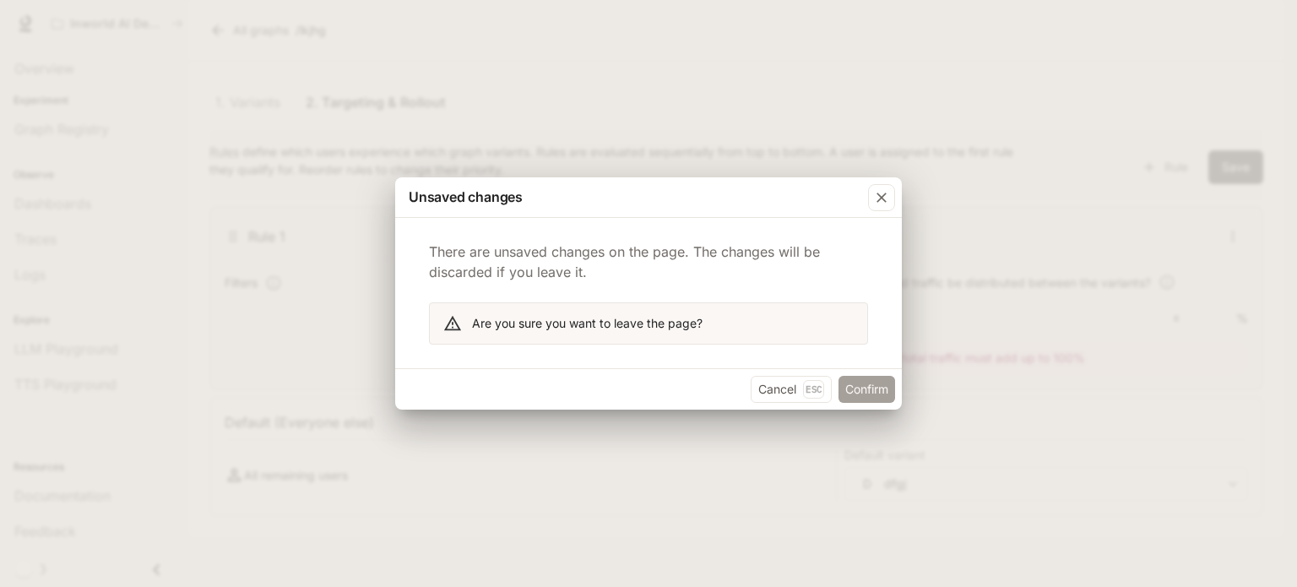
click at [879, 385] on button "Confirm" at bounding box center [867, 389] width 57 height 27
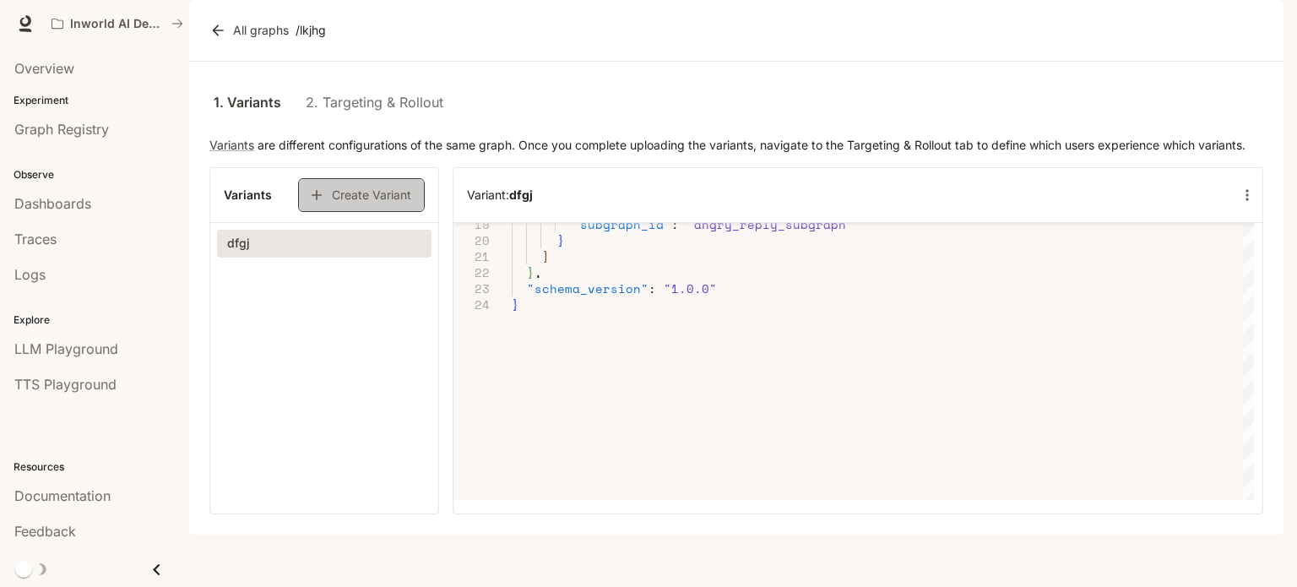
click at [343, 212] on button "Create Variant" at bounding box center [361, 195] width 127 height 34
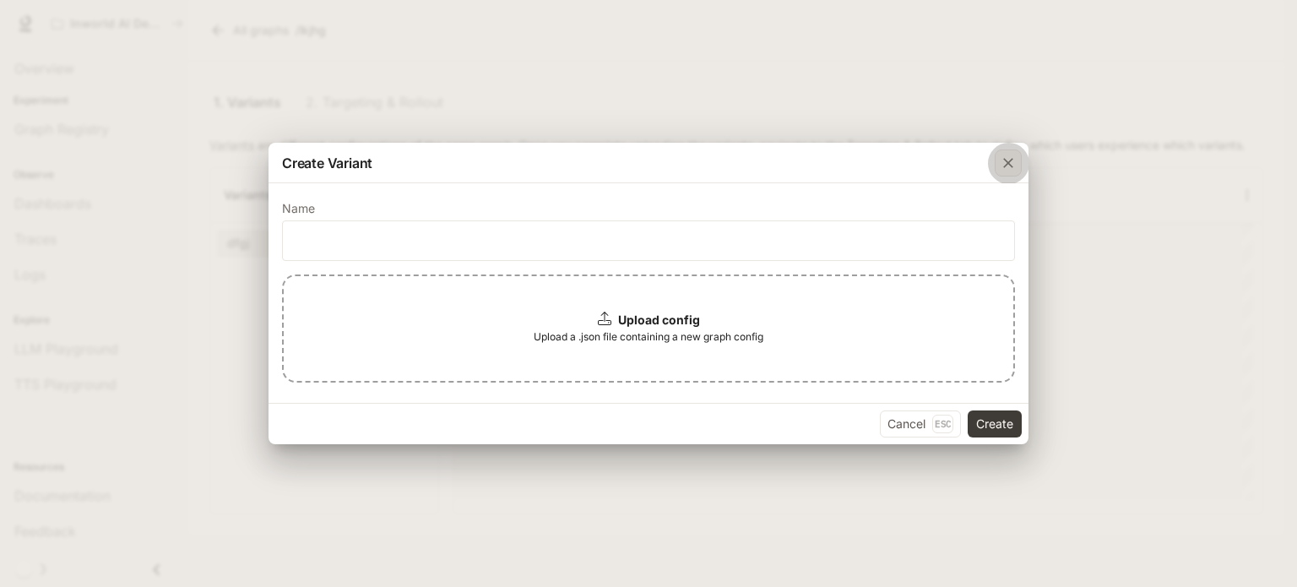
click at [1014, 160] on icon "button" at bounding box center [1008, 163] width 17 height 17
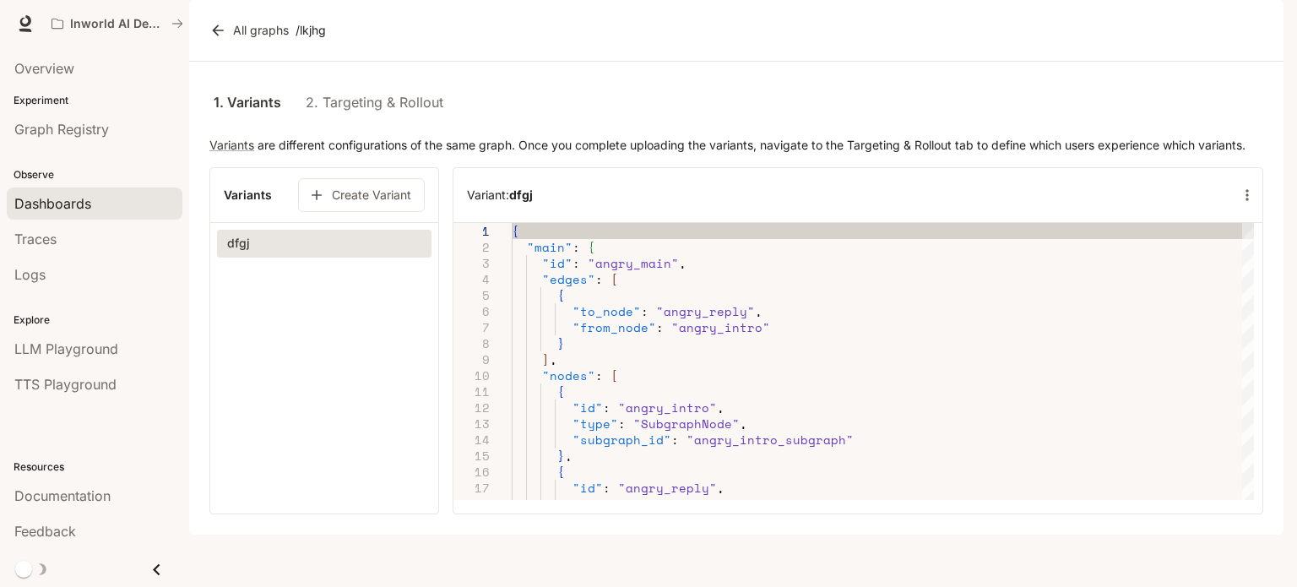
click at [89, 196] on span "Dashboards" at bounding box center [52, 203] width 77 height 20
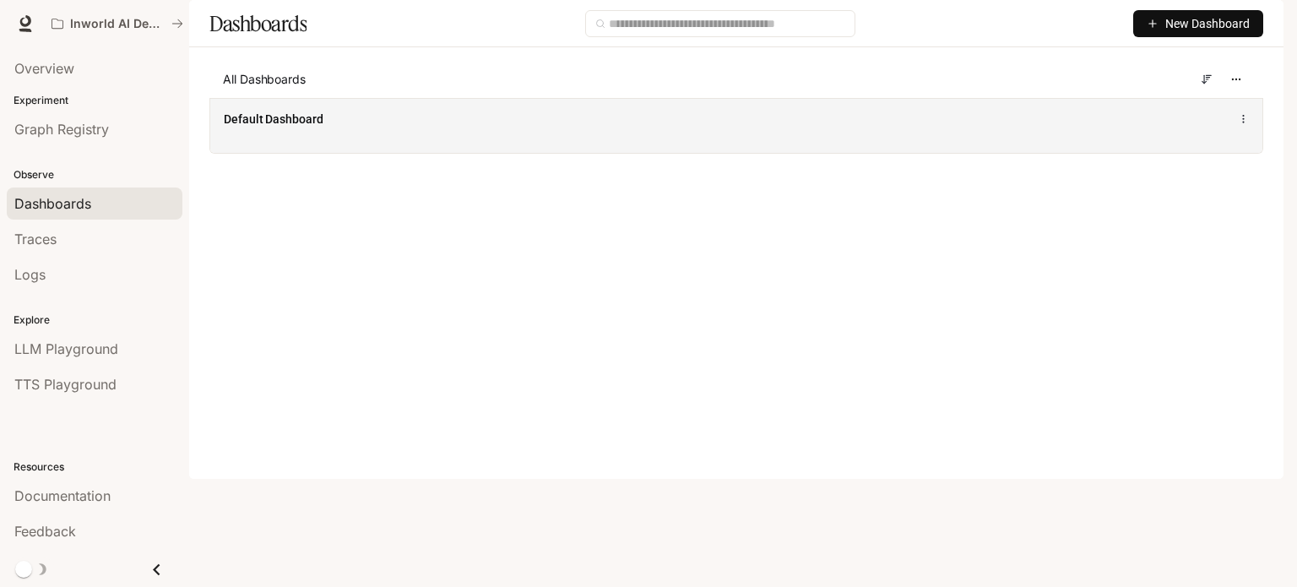
click at [465, 153] on div "Default Dashboard" at bounding box center [736, 125] width 1052 height 55
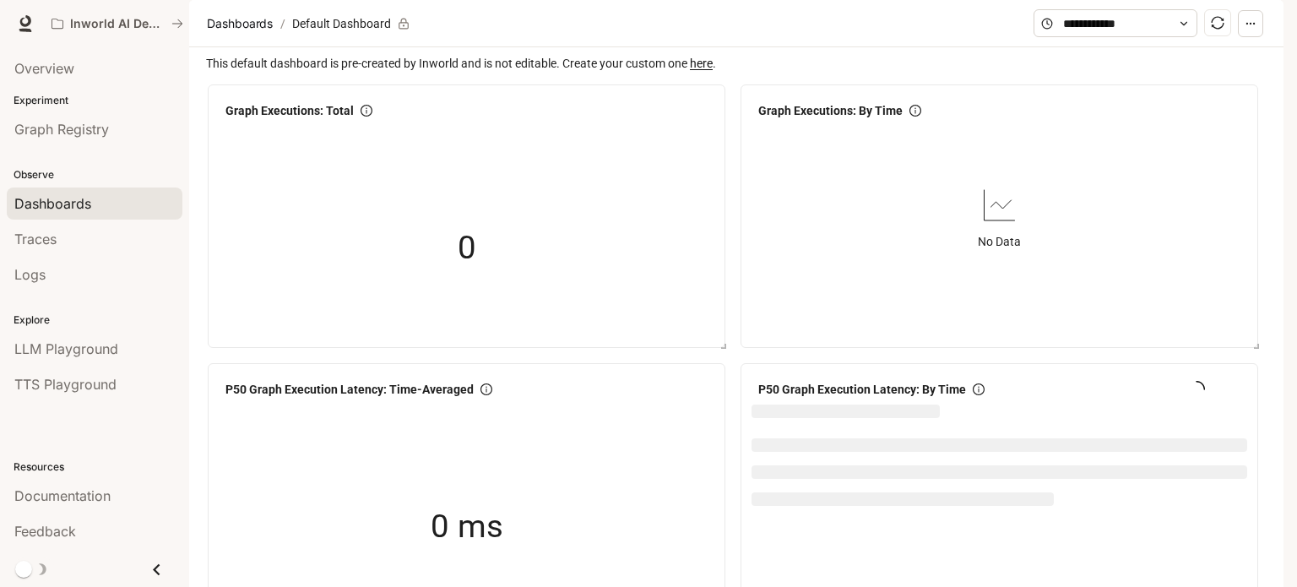
scroll to position [422, 0]
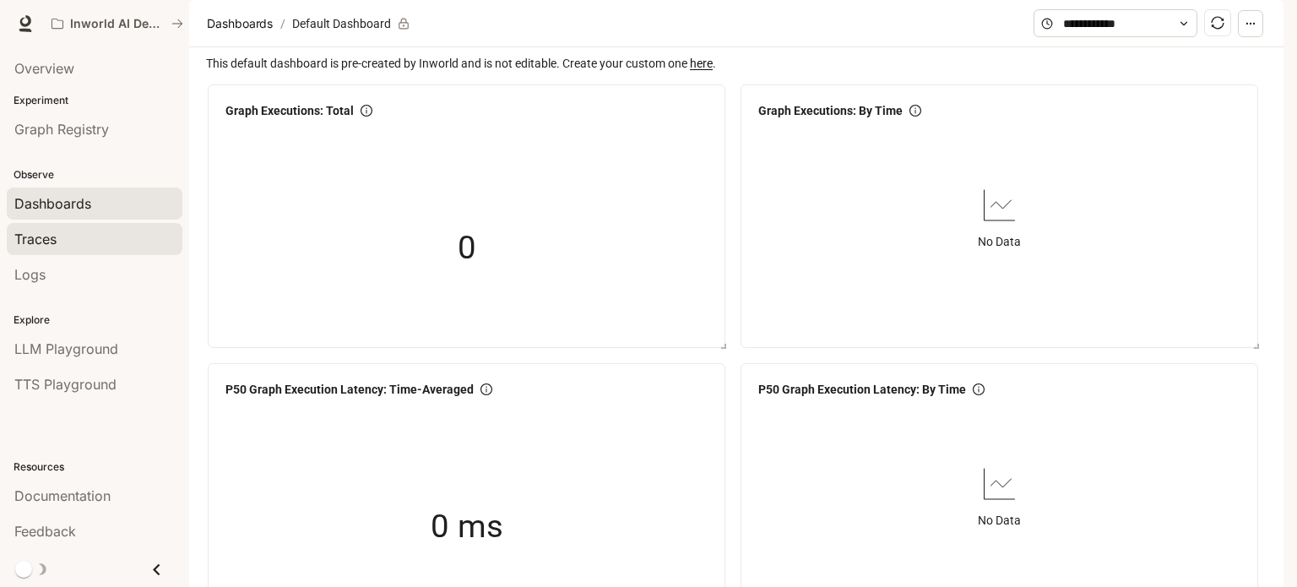
click at [107, 234] on div "Traces" at bounding box center [94, 239] width 160 height 20
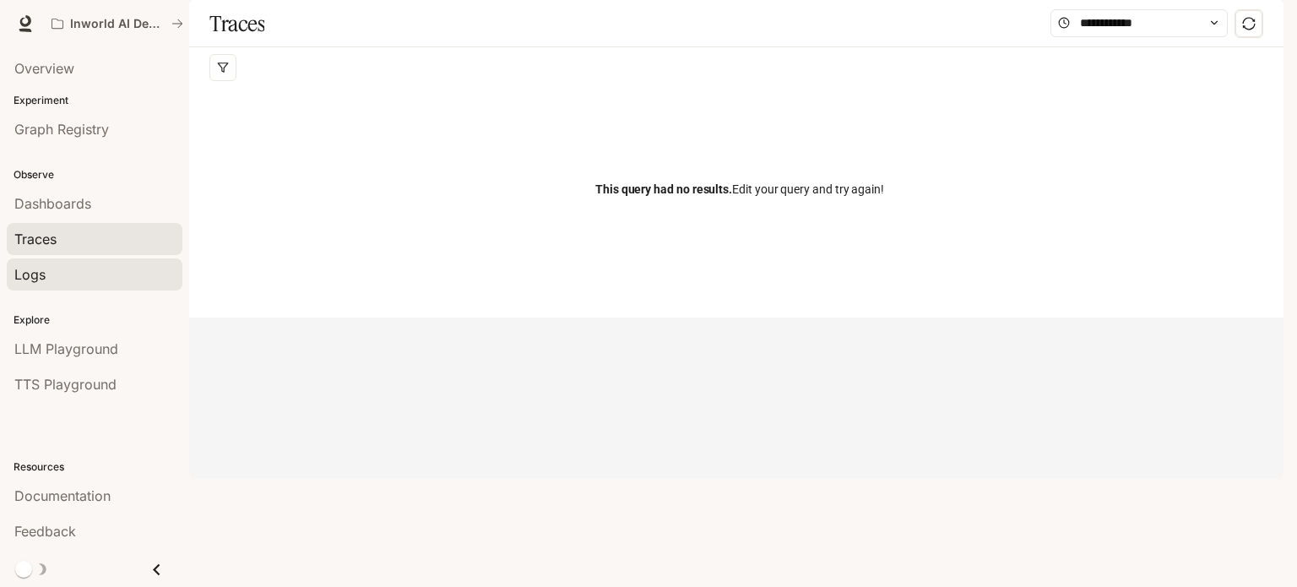
click at [117, 280] on div "Logs" at bounding box center [94, 274] width 160 height 20
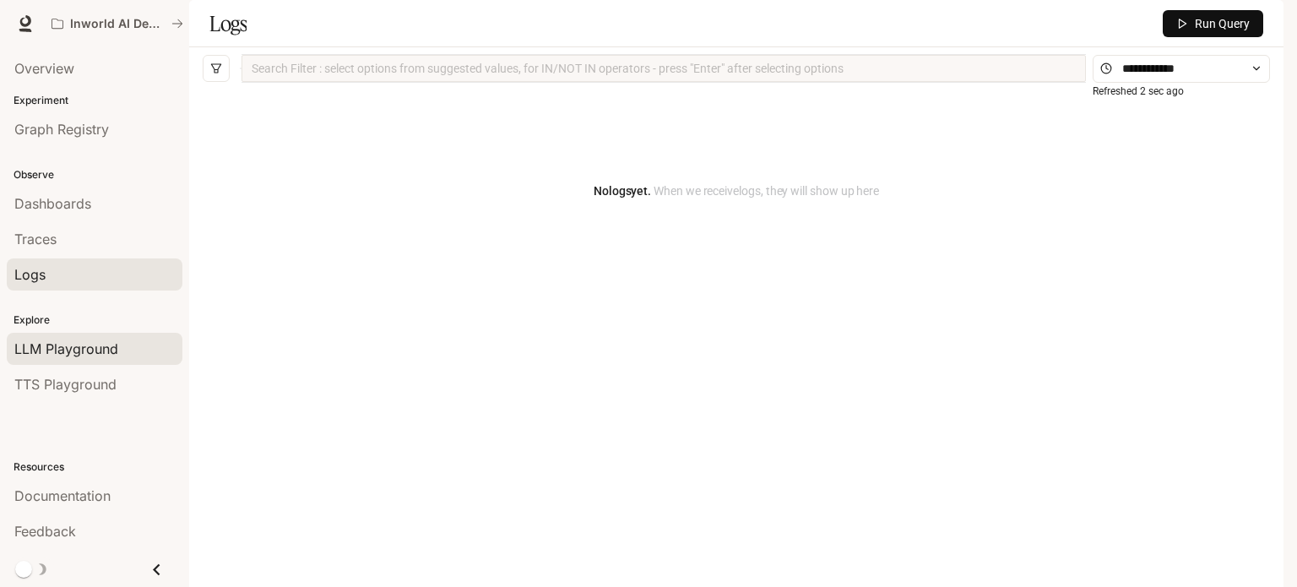
click at [125, 351] on div "LLM Playground" at bounding box center [94, 349] width 160 height 20
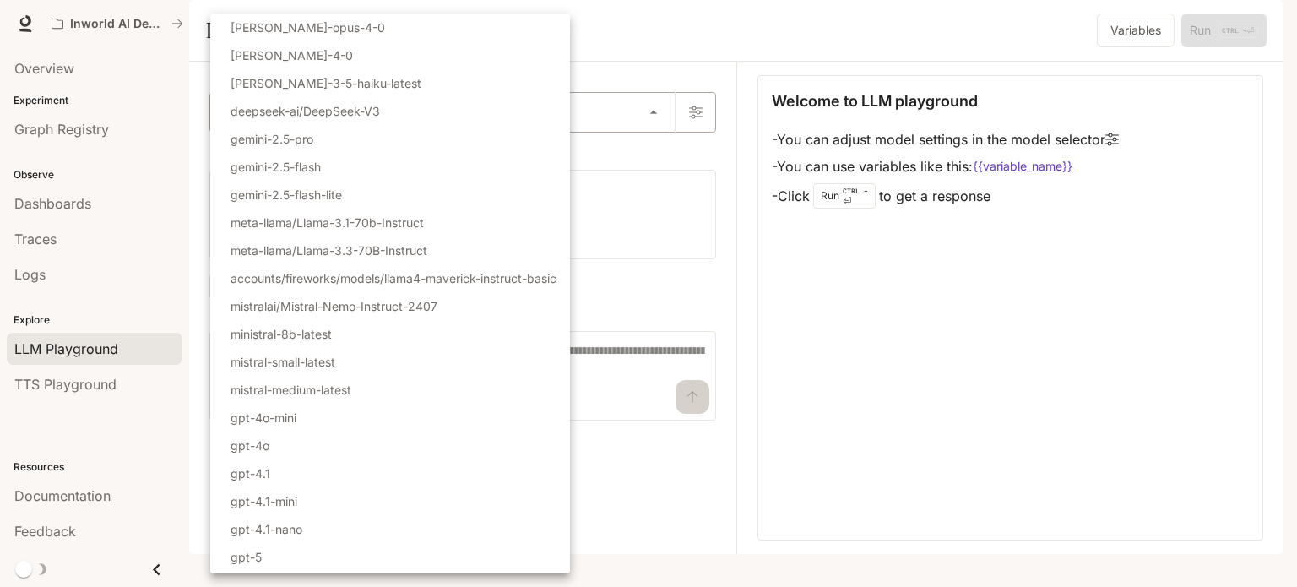
click at [618, 155] on body "Skip to main content Inworld AI Demos Documentation Documentation Portal Overvi…" at bounding box center [648, 293] width 1297 height 587
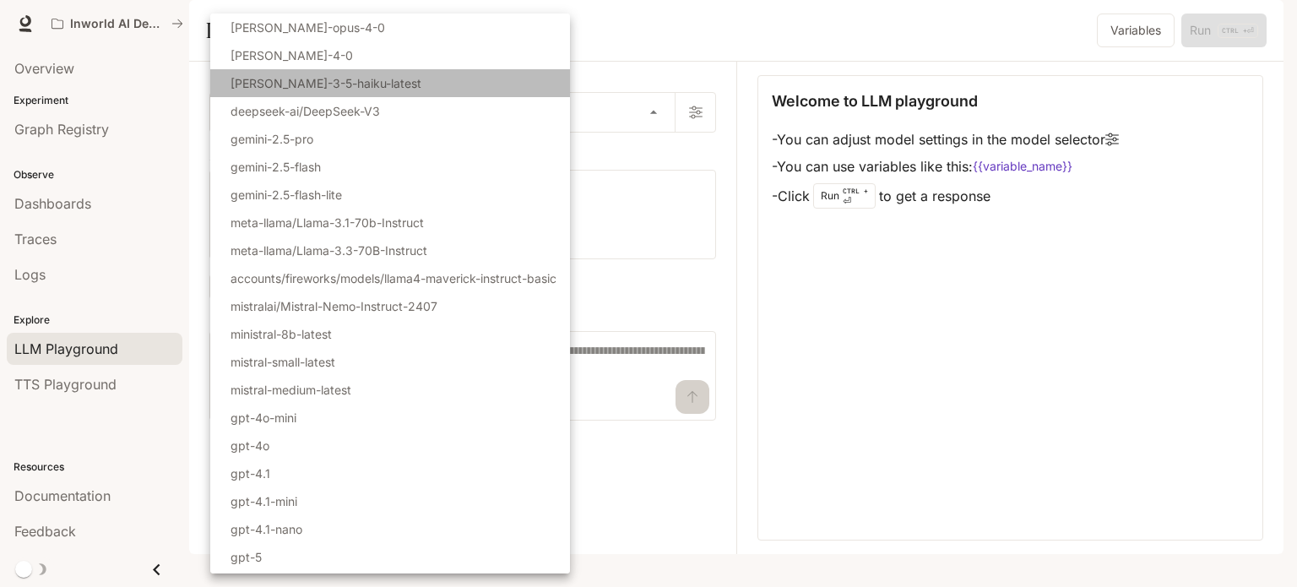
click at [341, 73] on li "[PERSON_NAME]-3-5-haiku-latest" at bounding box center [390, 83] width 360 height 28
type input "**********"
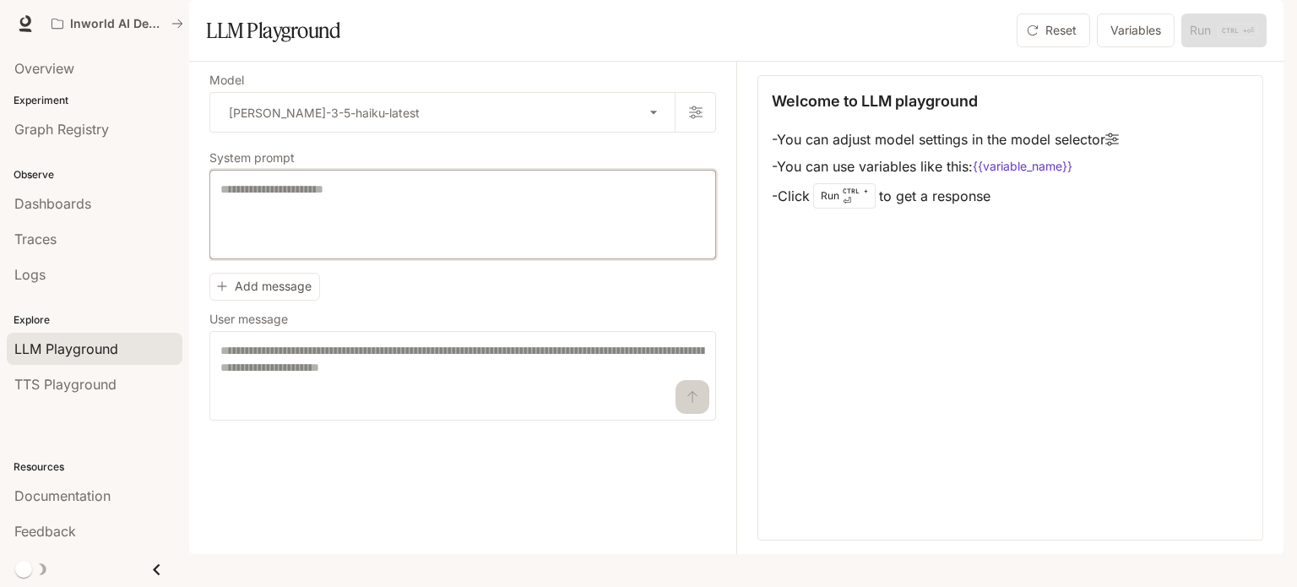
click at [373, 246] on textarea at bounding box center [462, 215] width 485 height 68
type textarea "**********"
click at [378, 406] on textarea at bounding box center [462, 376] width 485 height 68
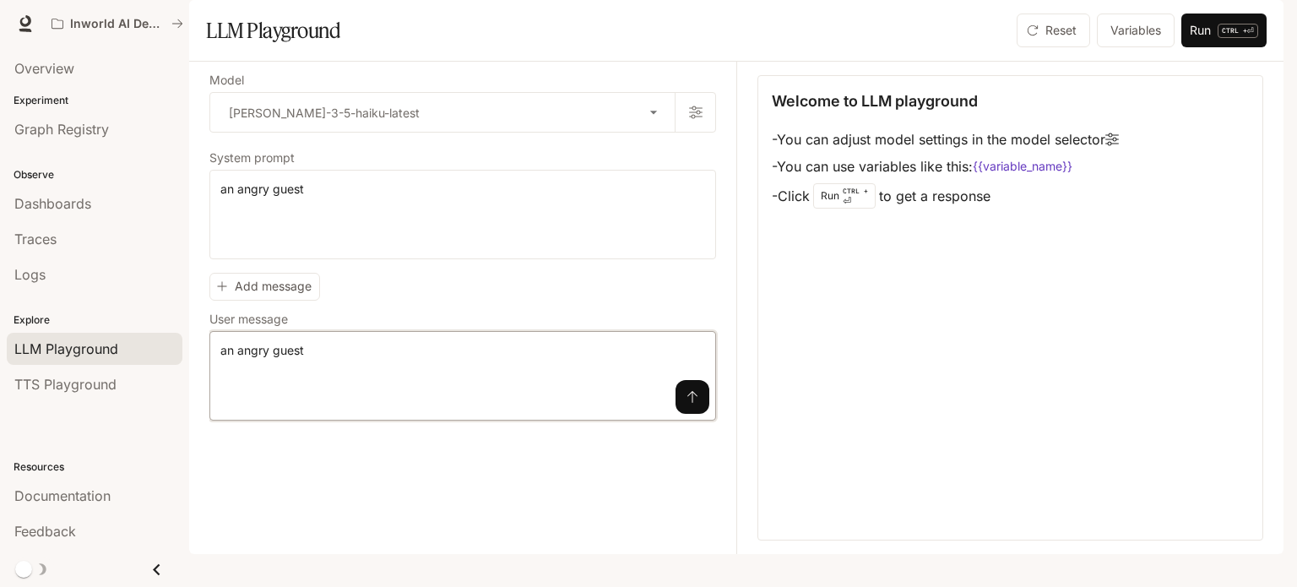
type textarea "**********"
click at [697, 414] on button "submit" at bounding box center [693, 397] width 34 height 34
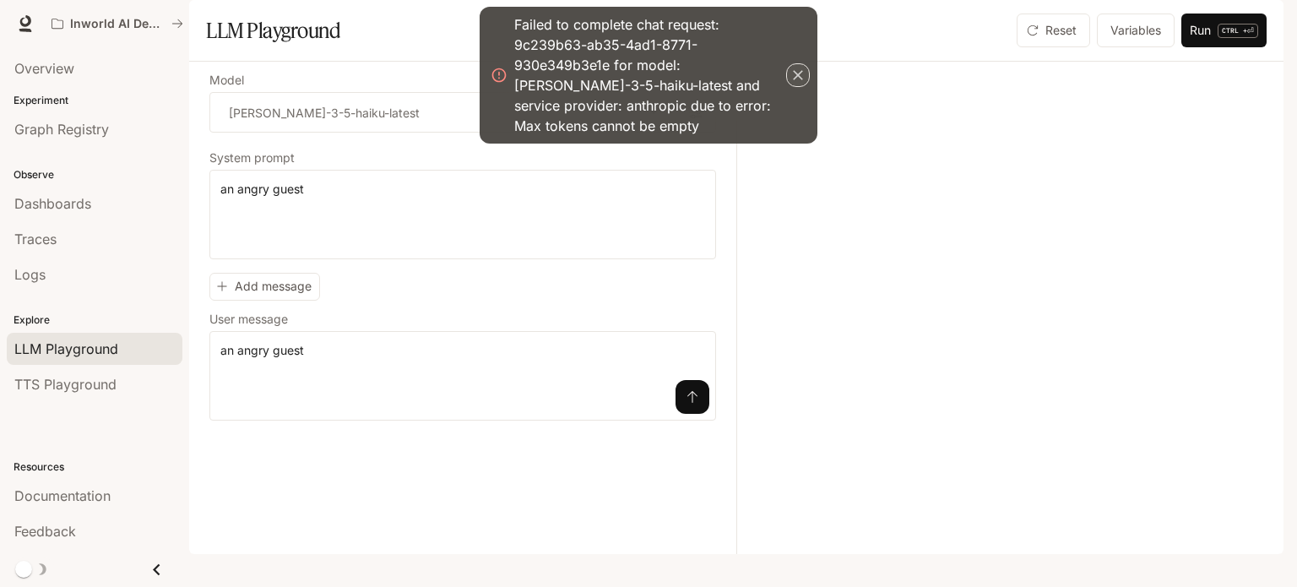
click at [796, 67] on icon "button" at bounding box center [798, 75] width 17 height 17
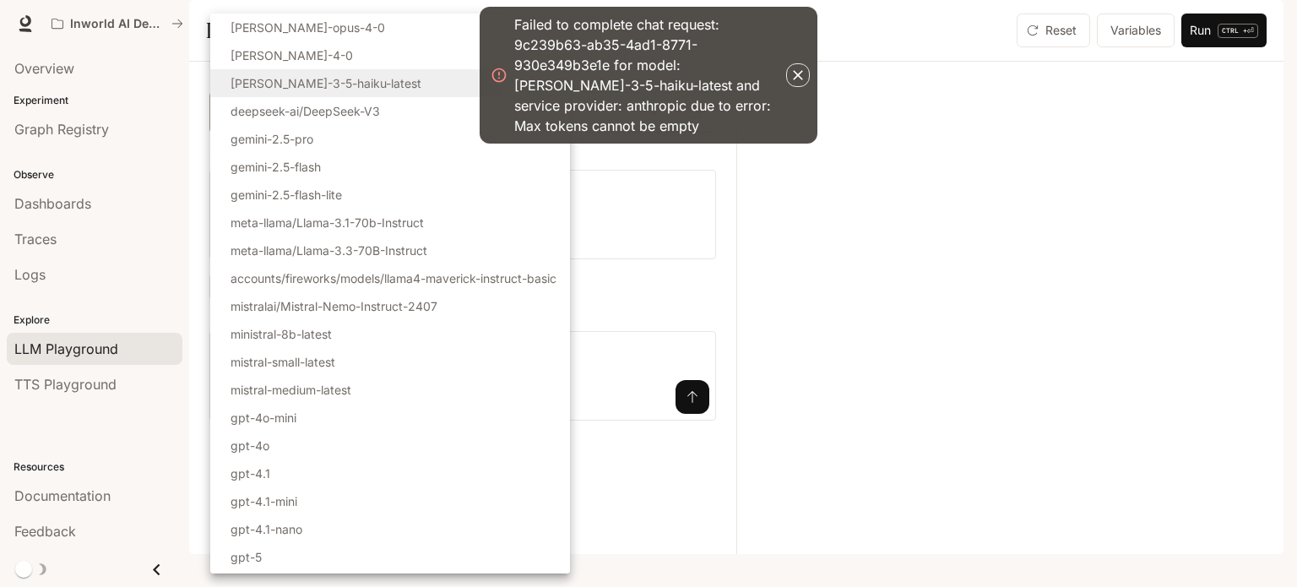
click at [484, 143] on body "**********" at bounding box center [648, 293] width 1297 height 587
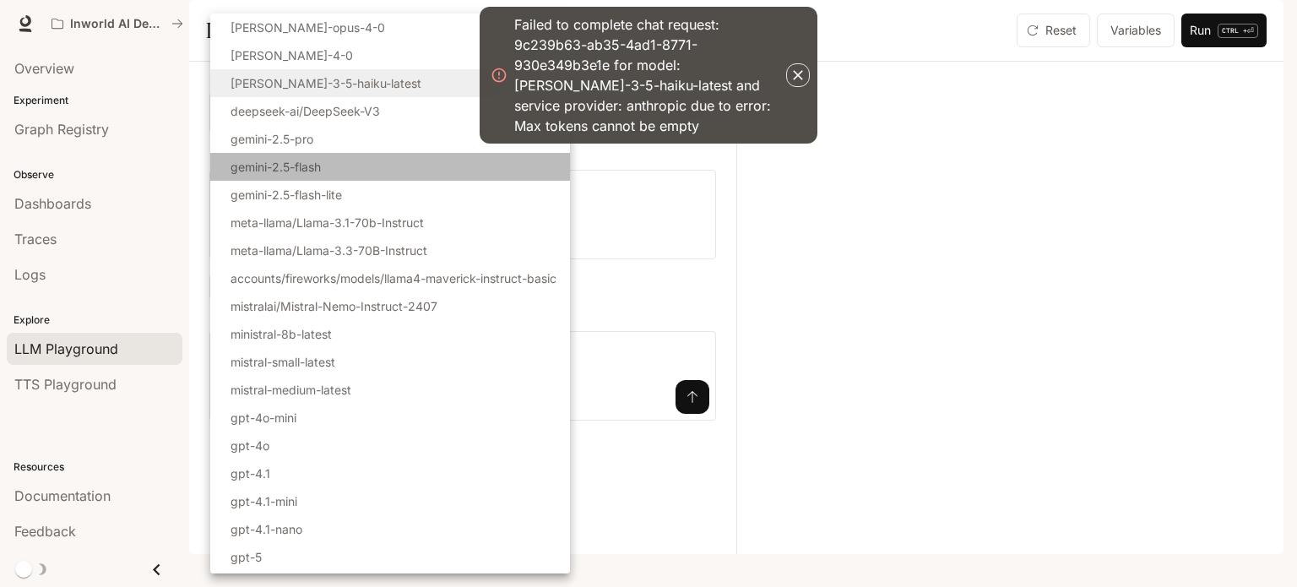
click at [328, 164] on li "gemini-2.5-flash" at bounding box center [390, 167] width 360 height 28
type input "**********"
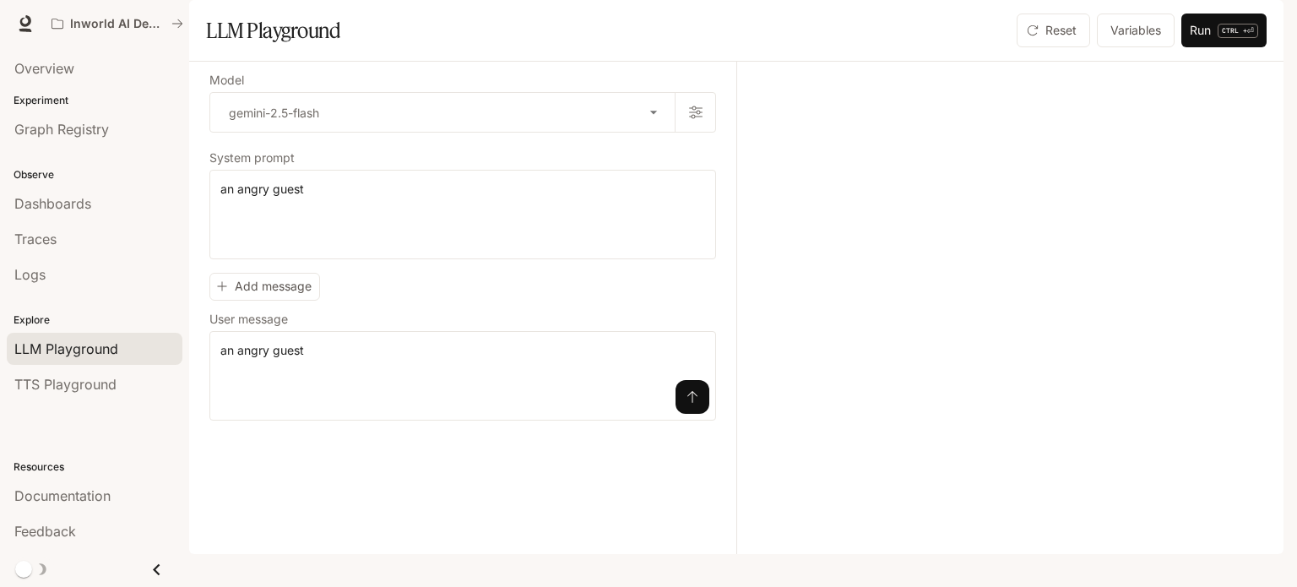
click at [687, 404] on icon "submit" at bounding box center [693, 397] width 14 height 14
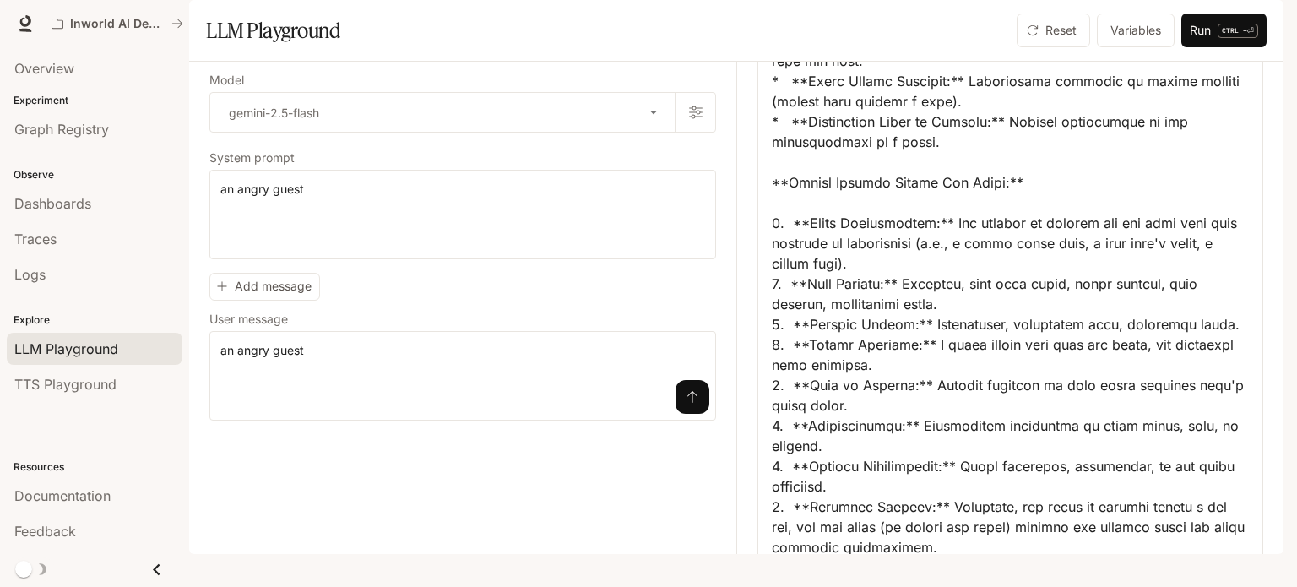
scroll to position [422, 0]
click at [1193, 47] on button "Run CTRL + ⏎" at bounding box center [1224, 31] width 85 height 34
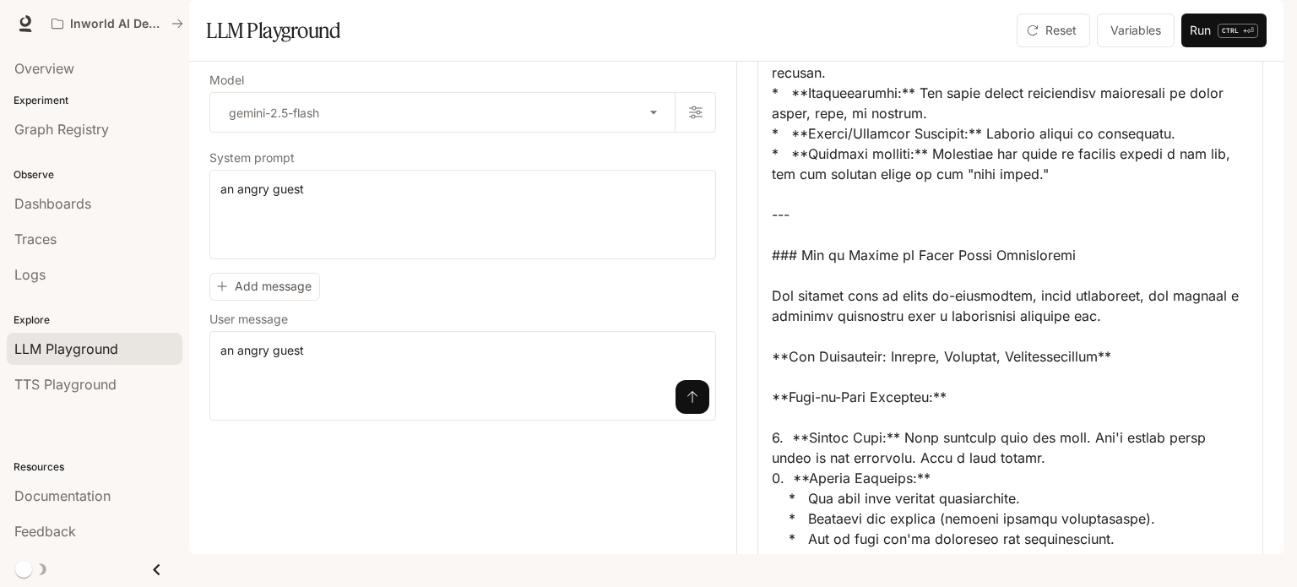
scroll to position [1267, 0]
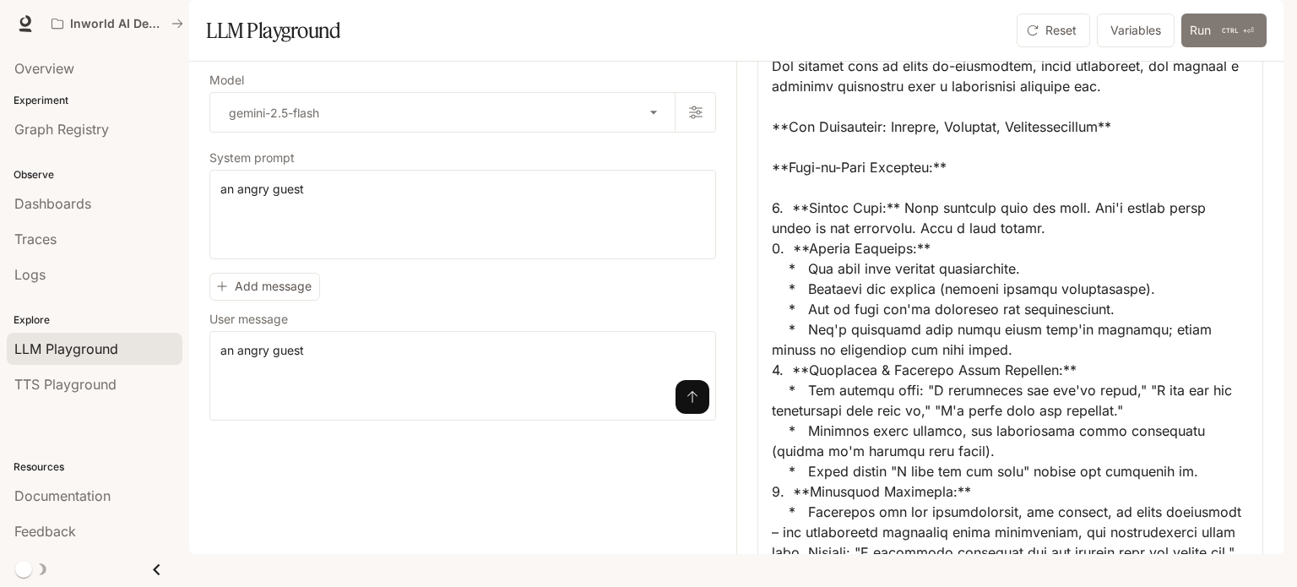
click at [1205, 47] on button "Run CTRL + ⏎" at bounding box center [1224, 31] width 85 height 34
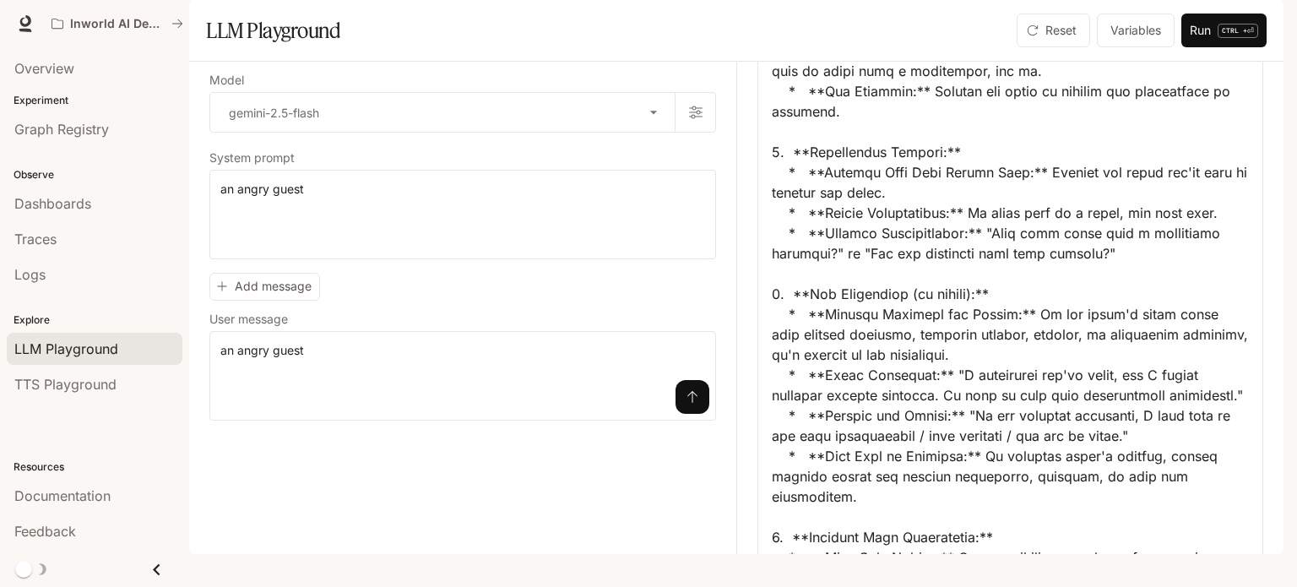
scroll to position [1436, 0]
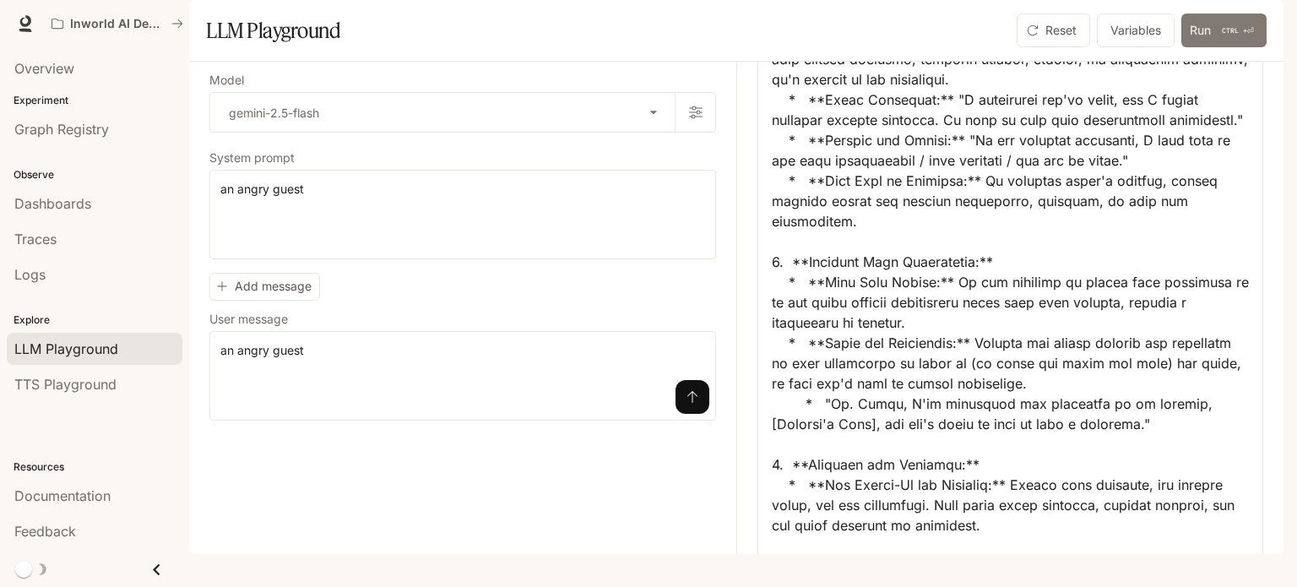
click at [1211, 47] on button "Run CTRL + ⏎" at bounding box center [1224, 31] width 85 height 34
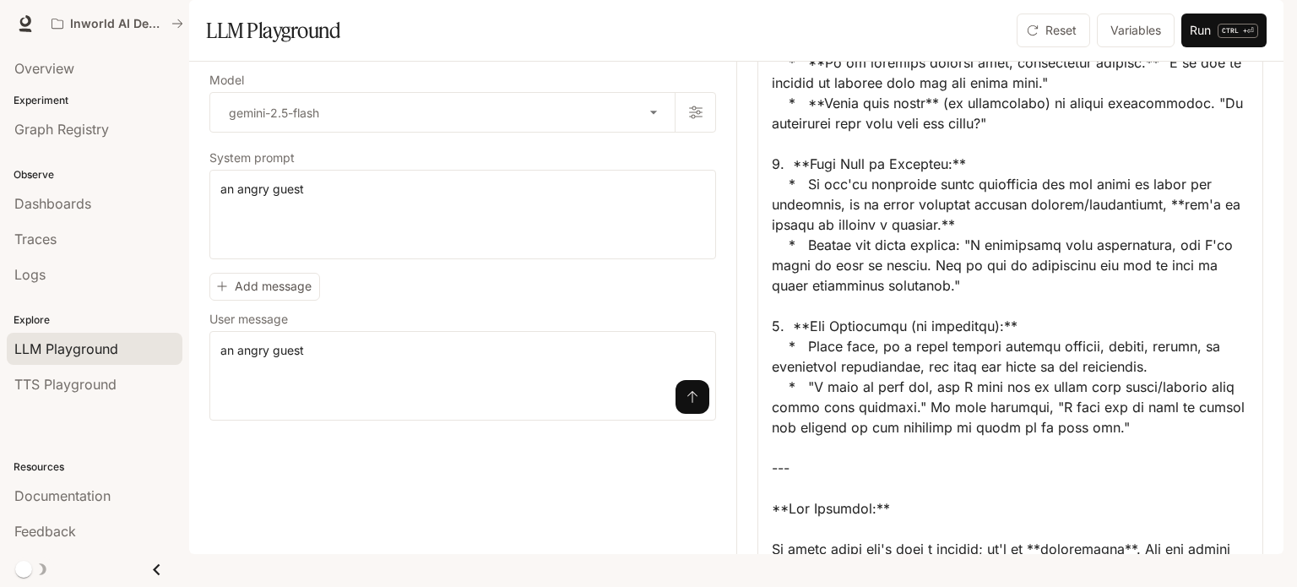
scroll to position [2554, 0]
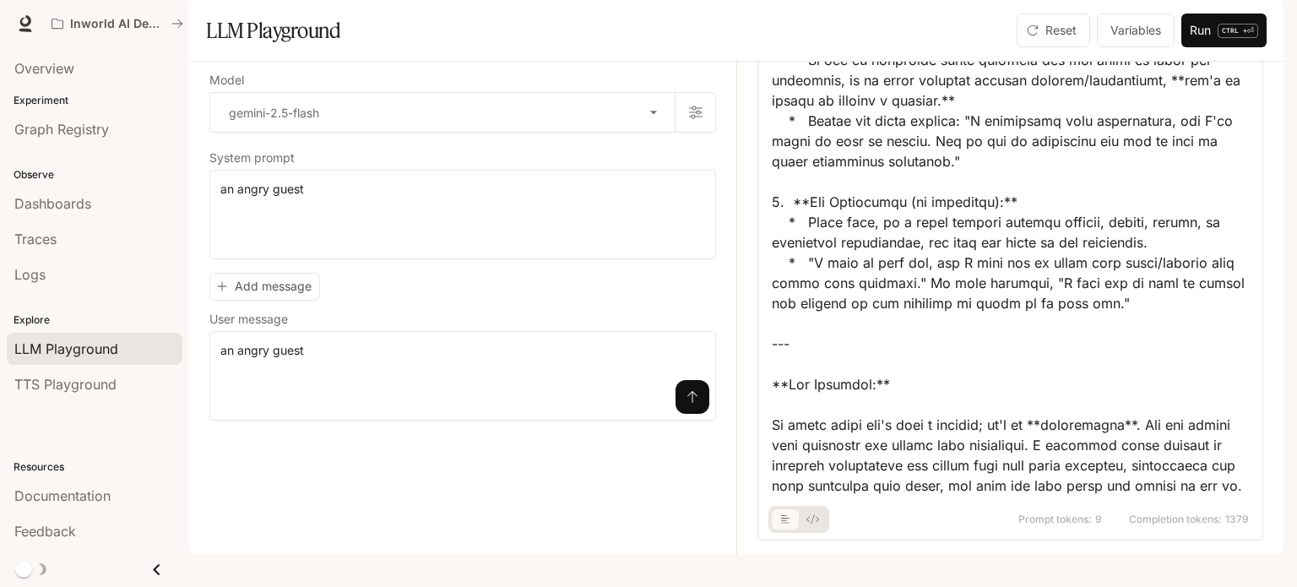
click at [802, 532] on button "basic tabs example" at bounding box center [812, 519] width 27 height 27
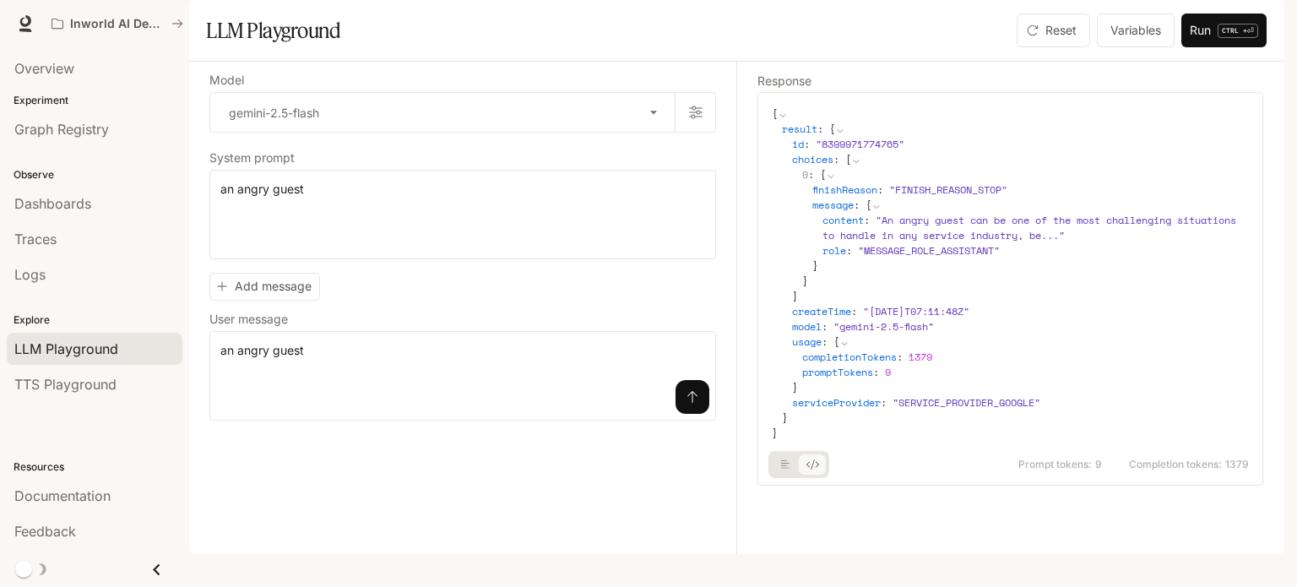
click at [787, 478] on div "Prompt tokens: 9 Completion tokens: 1379" at bounding box center [1010, 459] width 477 height 37
click at [784, 478] on button "basic tabs example" at bounding box center [785, 464] width 27 height 27
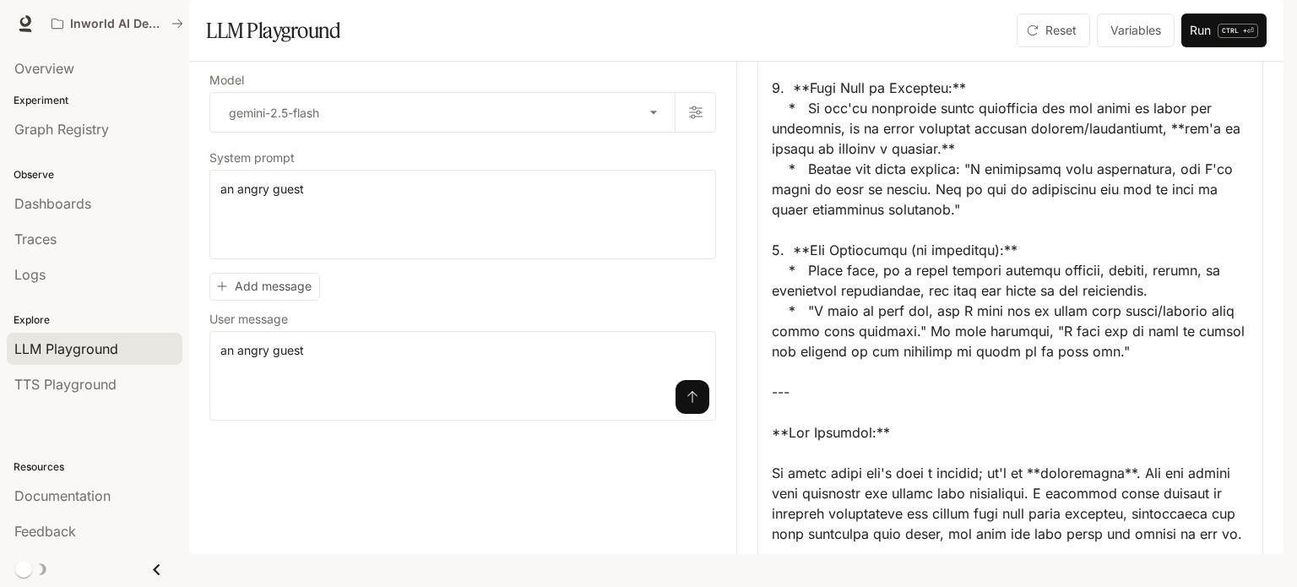
scroll to position [2554, 0]
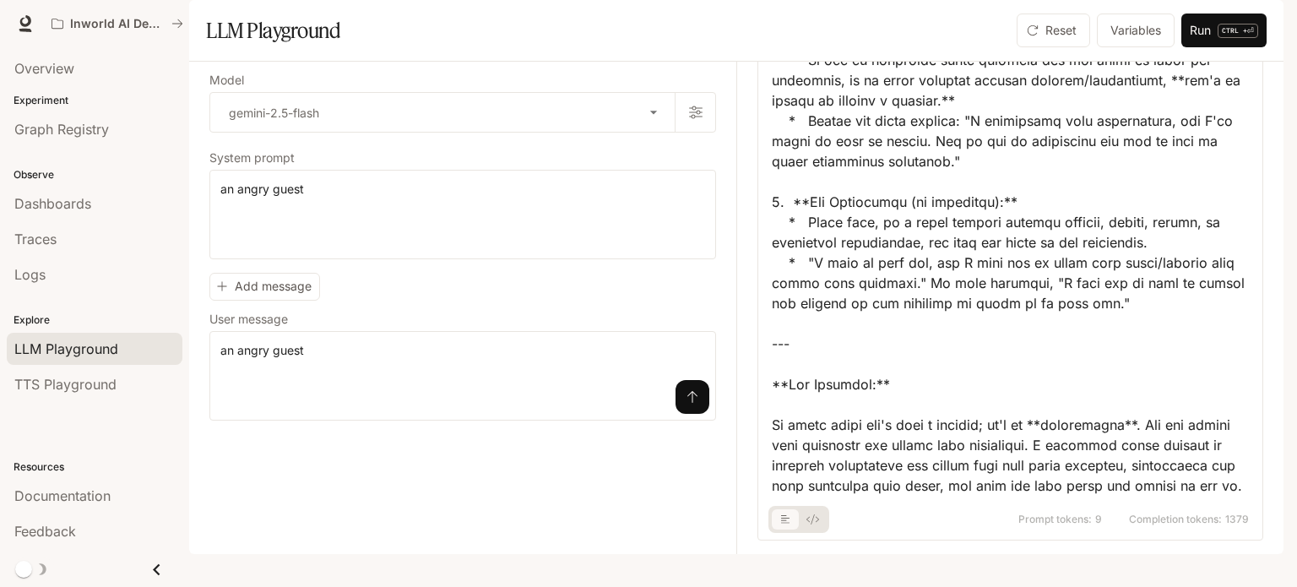
click at [1053, 525] on span "Prompt tokens:" at bounding box center [1055, 519] width 73 height 10
click at [1148, 525] on span "Completion tokens:" at bounding box center [1175, 519] width 93 height 10
click at [701, 414] on button "submit" at bounding box center [693, 397] width 34 height 34
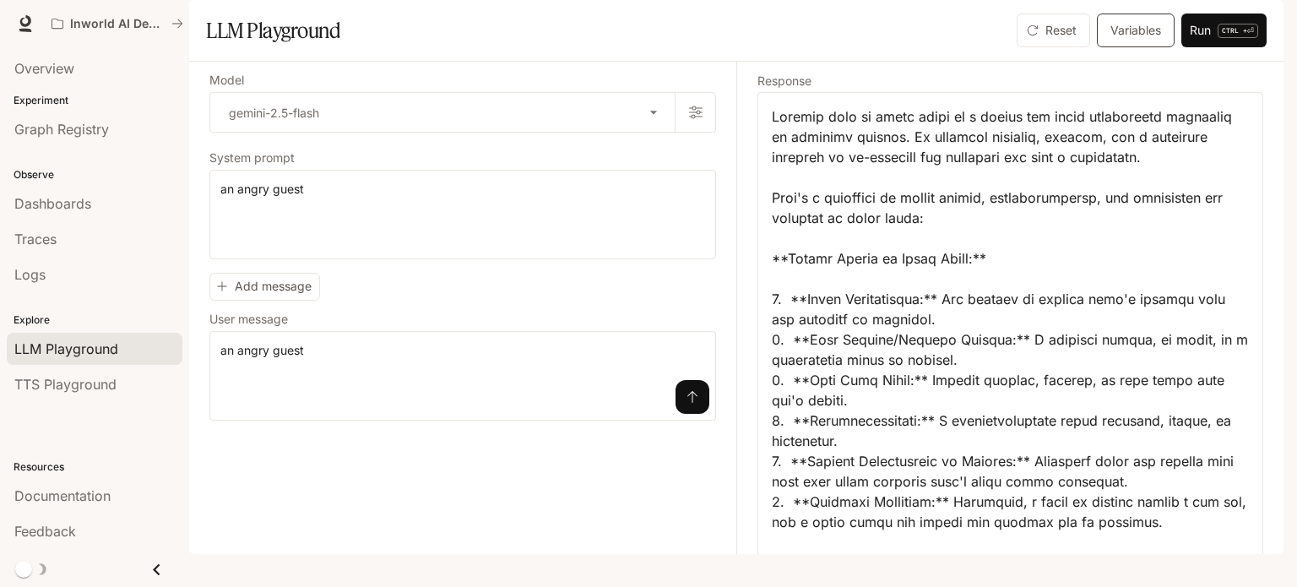
click at [1145, 47] on button "Variables" at bounding box center [1136, 31] width 78 height 34
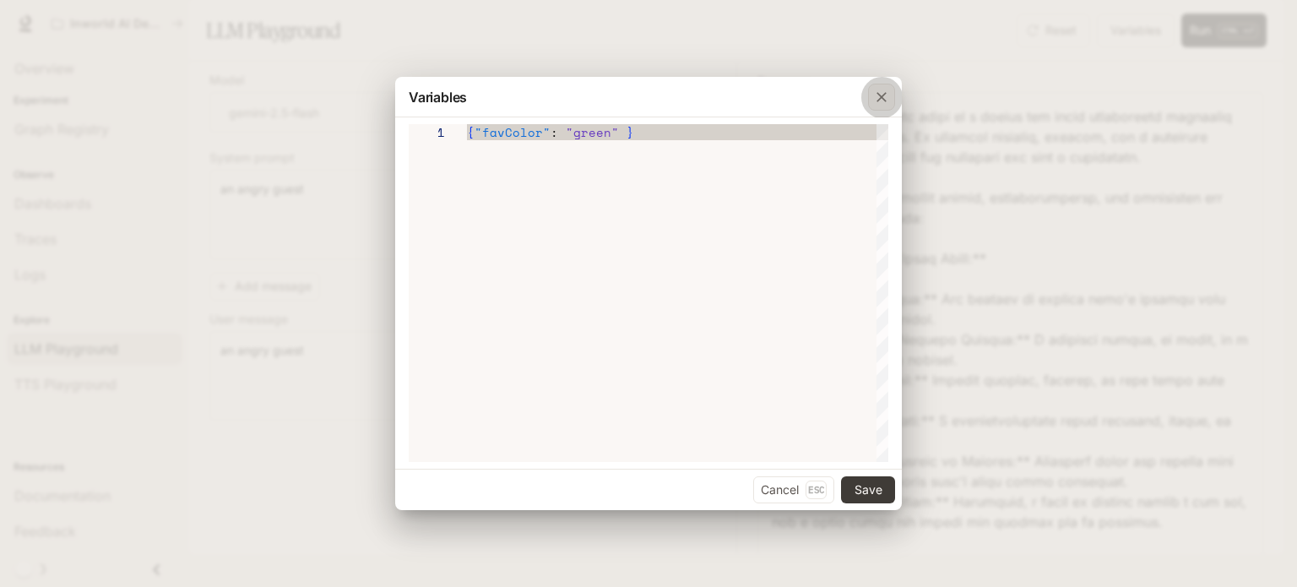
click at [882, 98] on icon "button" at bounding box center [881, 97] width 17 height 17
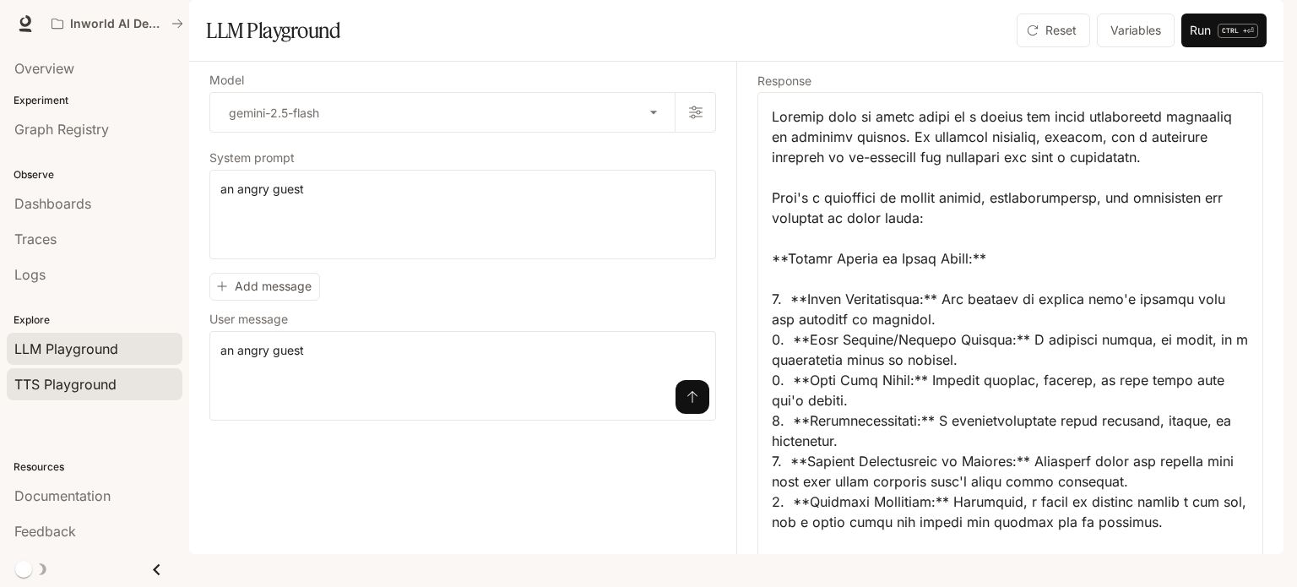
click at [112, 378] on span "TTS Playground" at bounding box center [65, 384] width 102 height 20
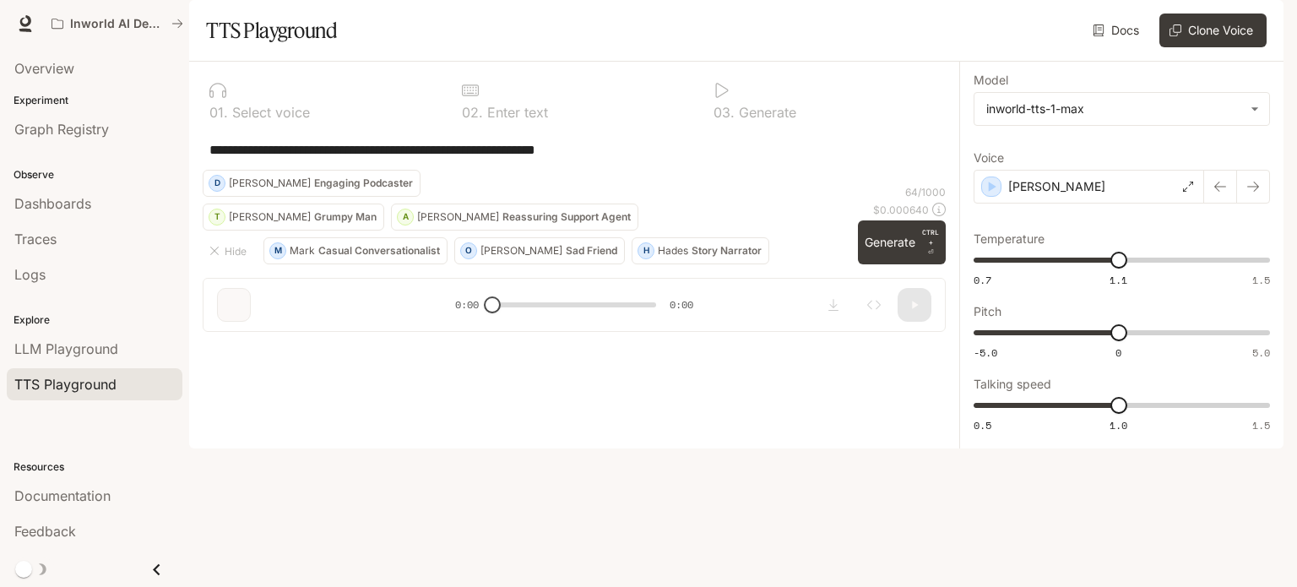
click at [411, 256] on p "Casual Conversationalist" at bounding box center [379, 251] width 122 height 10
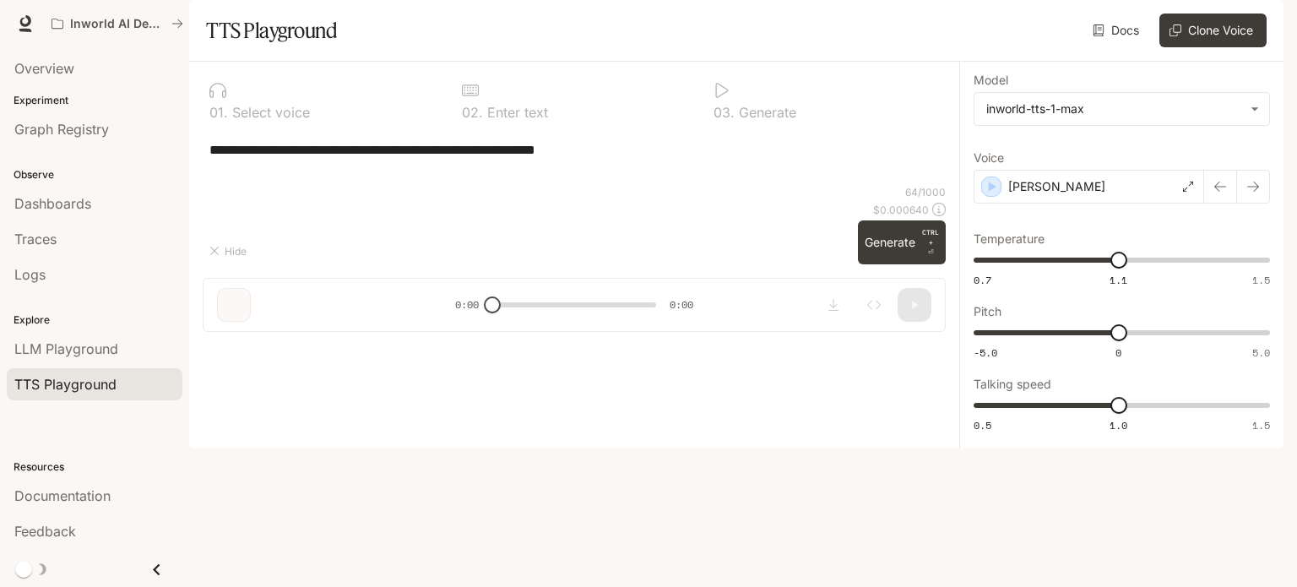
type textarea "**********"
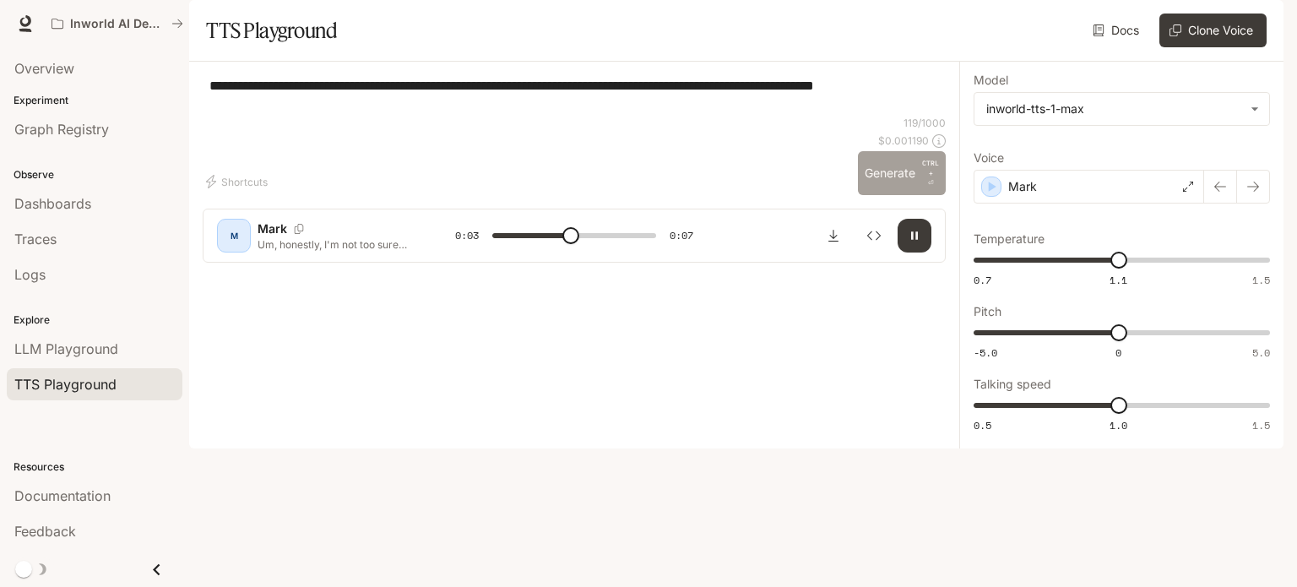
click at [875, 195] on button "Generate CTRL + ⏎" at bounding box center [902, 173] width 88 height 44
click at [917, 240] on icon "button" at bounding box center [914, 236] width 7 height 8
type input "***"
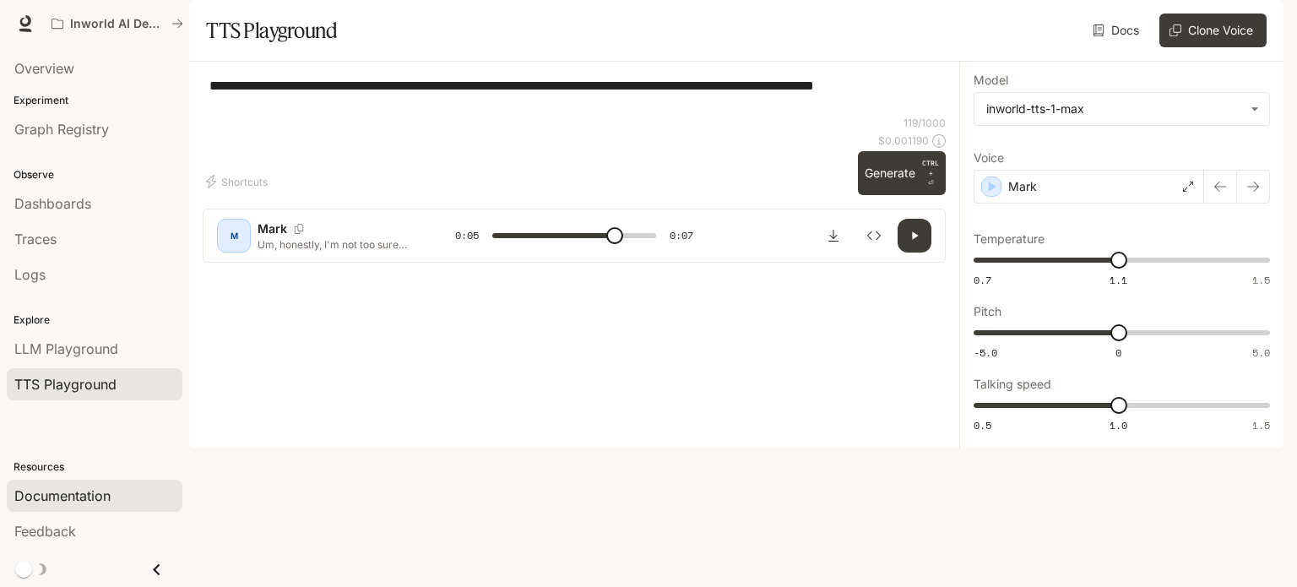
click at [81, 506] on link "Documentation" at bounding box center [95, 496] width 176 height 32
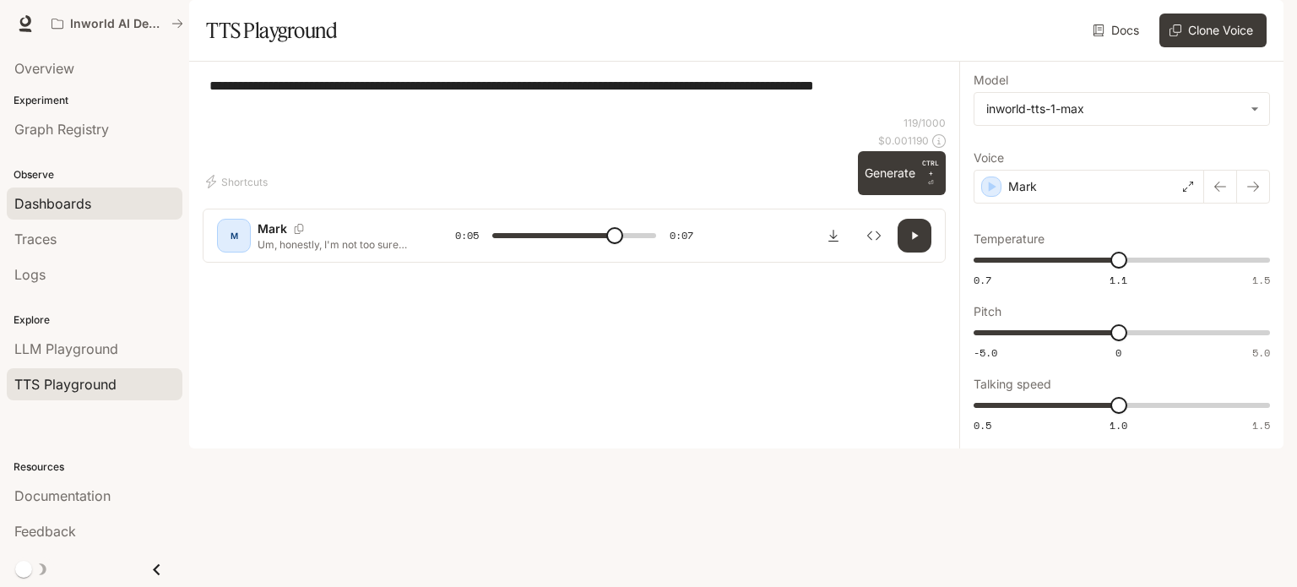
click at [65, 209] on span "Dashboards" at bounding box center [52, 203] width 77 height 20
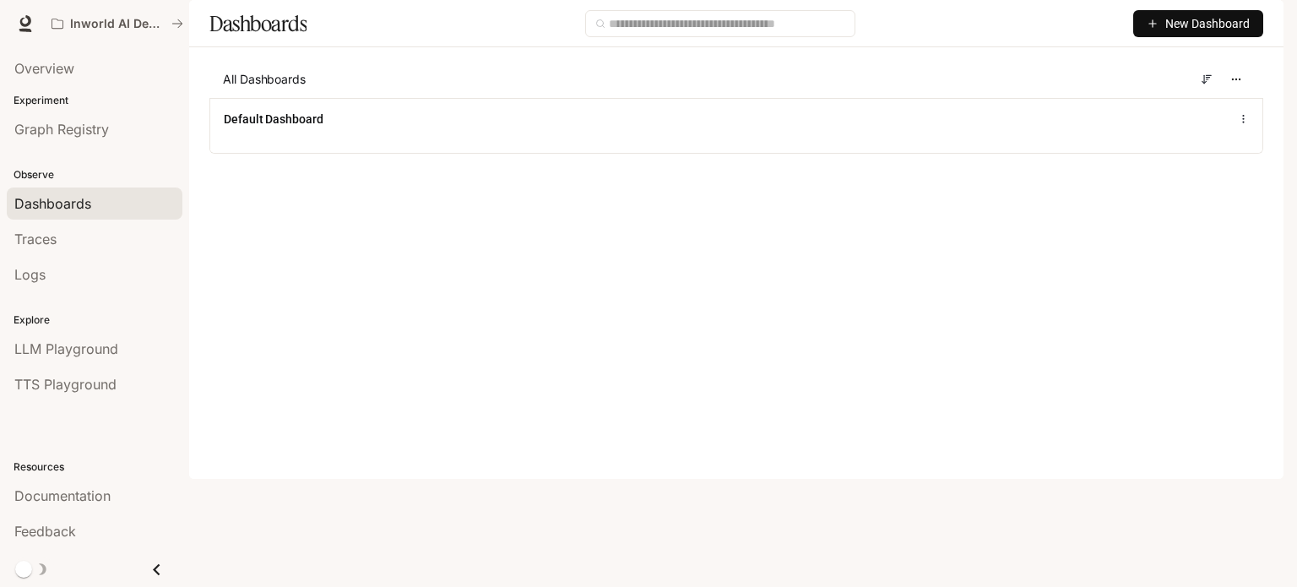
click at [51, 95] on p "Experiment" at bounding box center [94, 100] width 189 height 15
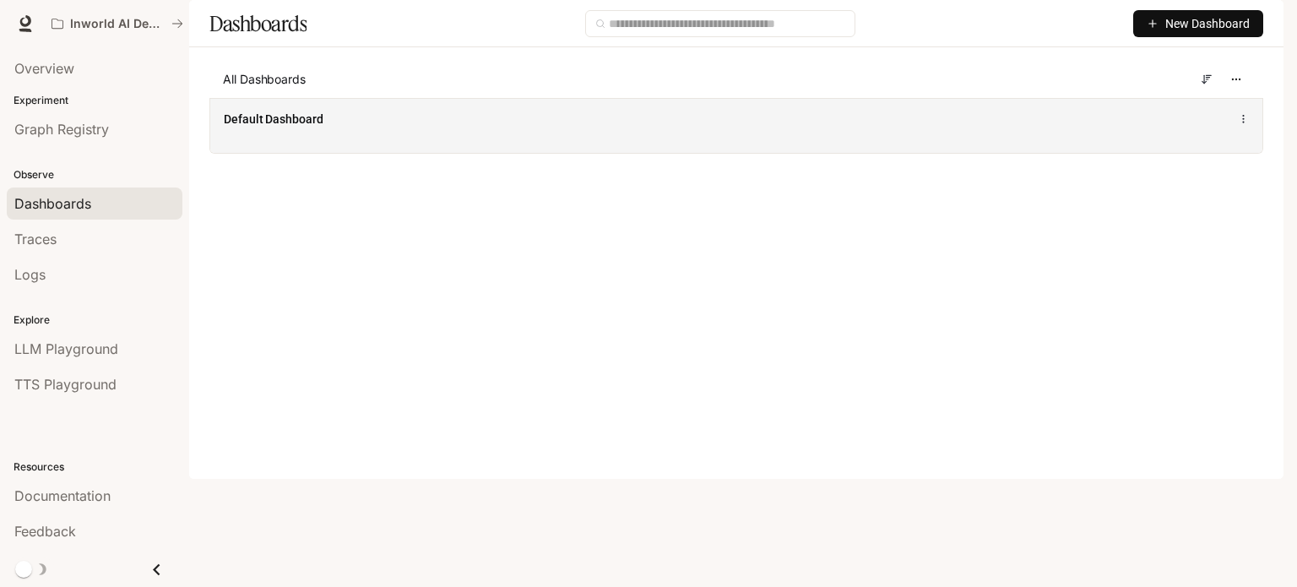
click at [1238, 125] on icon at bounding box center [1243, 119] width 11 height 12
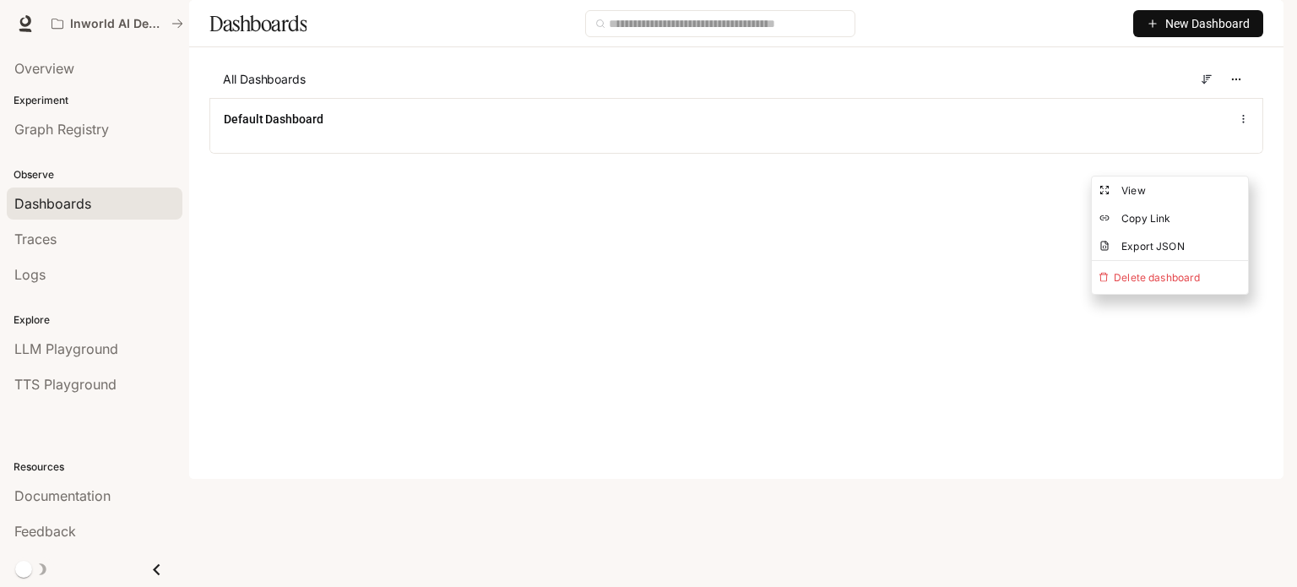
click at [394, 179] on main "Dashboards New Dashboard All Dashboards Default Dashboard" at bounding box center [736, 89] width 1095 height 179
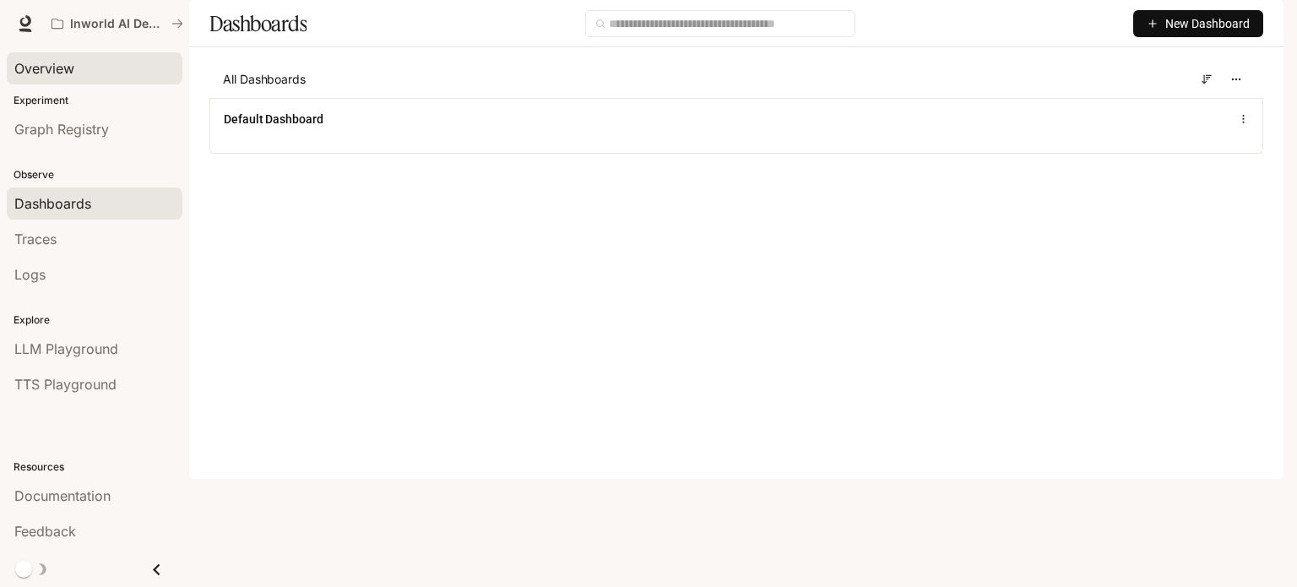
click at [106, 70] on div "Overview" at bounding box center [94, 68] width 160 height 20
